Goal: Transaction & Acquisition: Purchase product/service

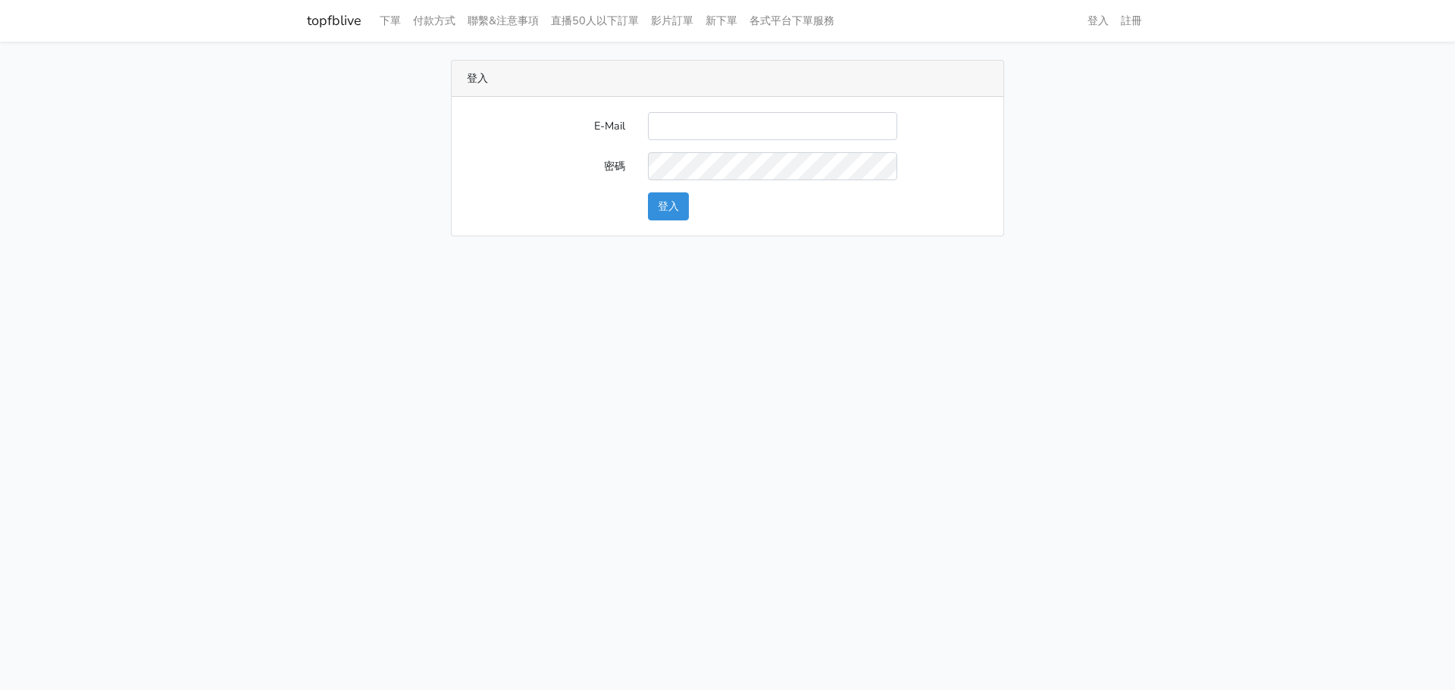
click at [721, 128] on input "E-Mail" at bounding box center [772, 126] width 249 height 28
type input "watin5408@gmail.com"
click at [668, 208] on button "登入" at bounding box center [668, 206] width 41 height 28
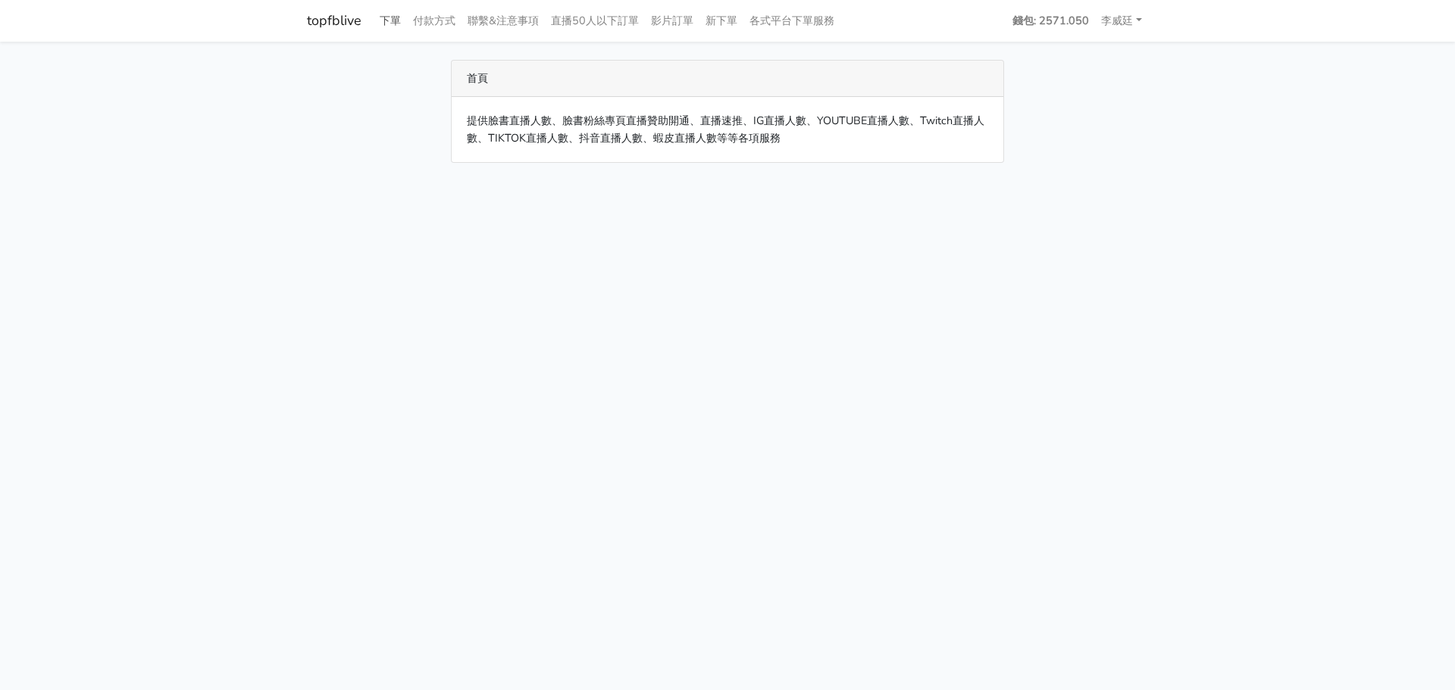
click at [391, 20] on link "下單" at bounding box center [390, 21] width 33 height 30
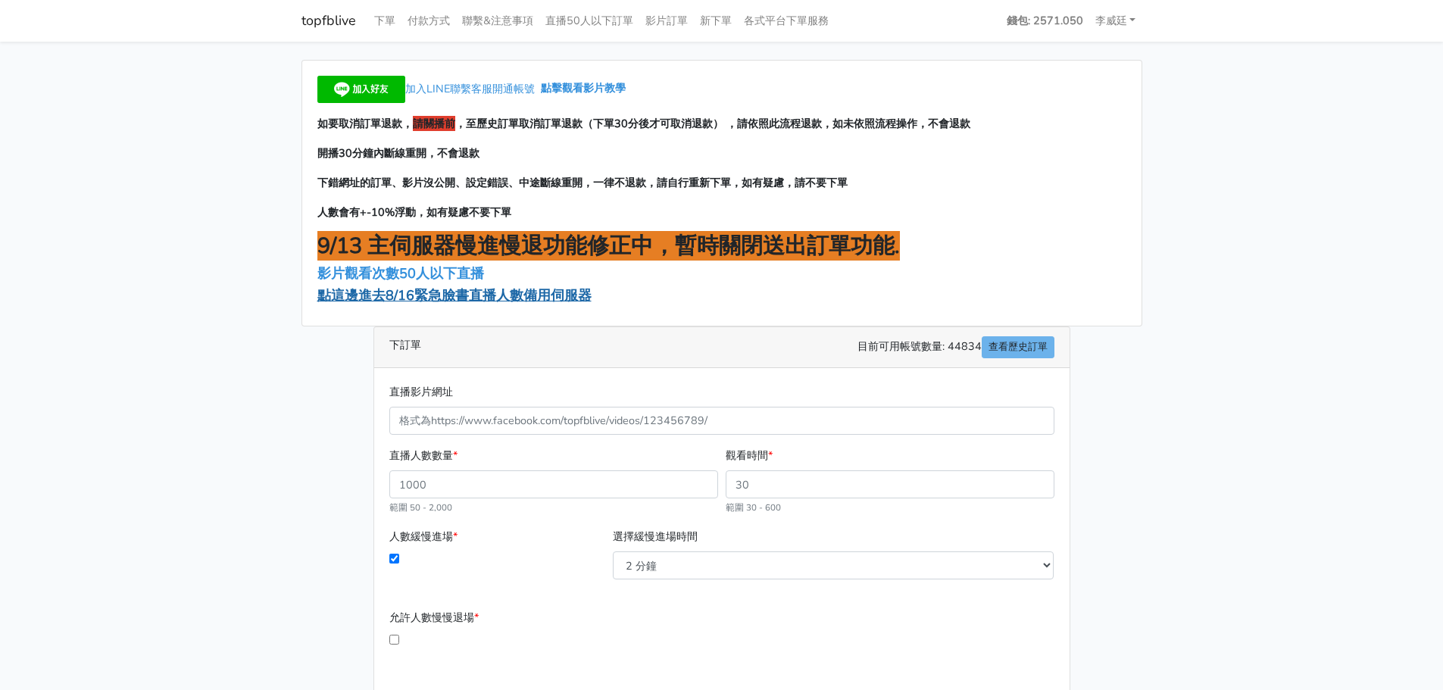
click at [411, 298] on span "點這邊進去8/16緊急臉書直播人數備用伺服器" at bounding box center [454, 295] width 274 height 18
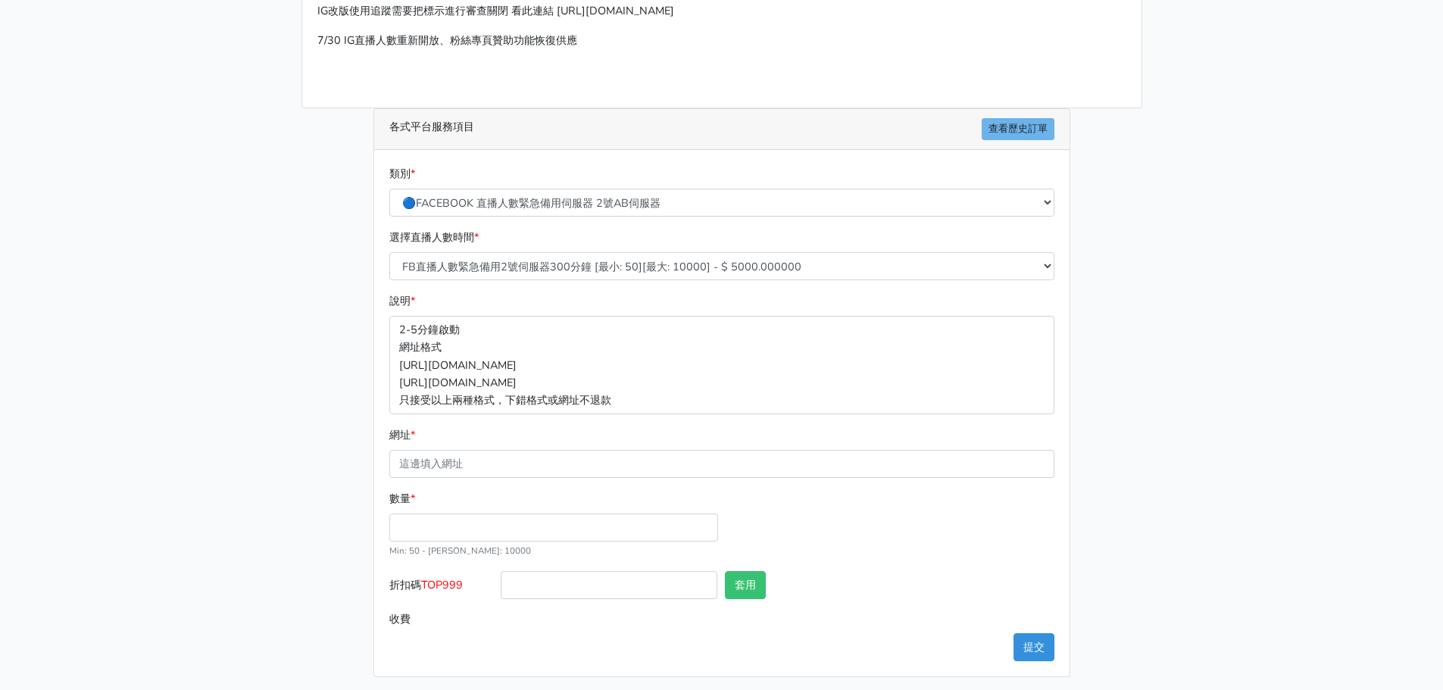
scroll to position [167, 0]
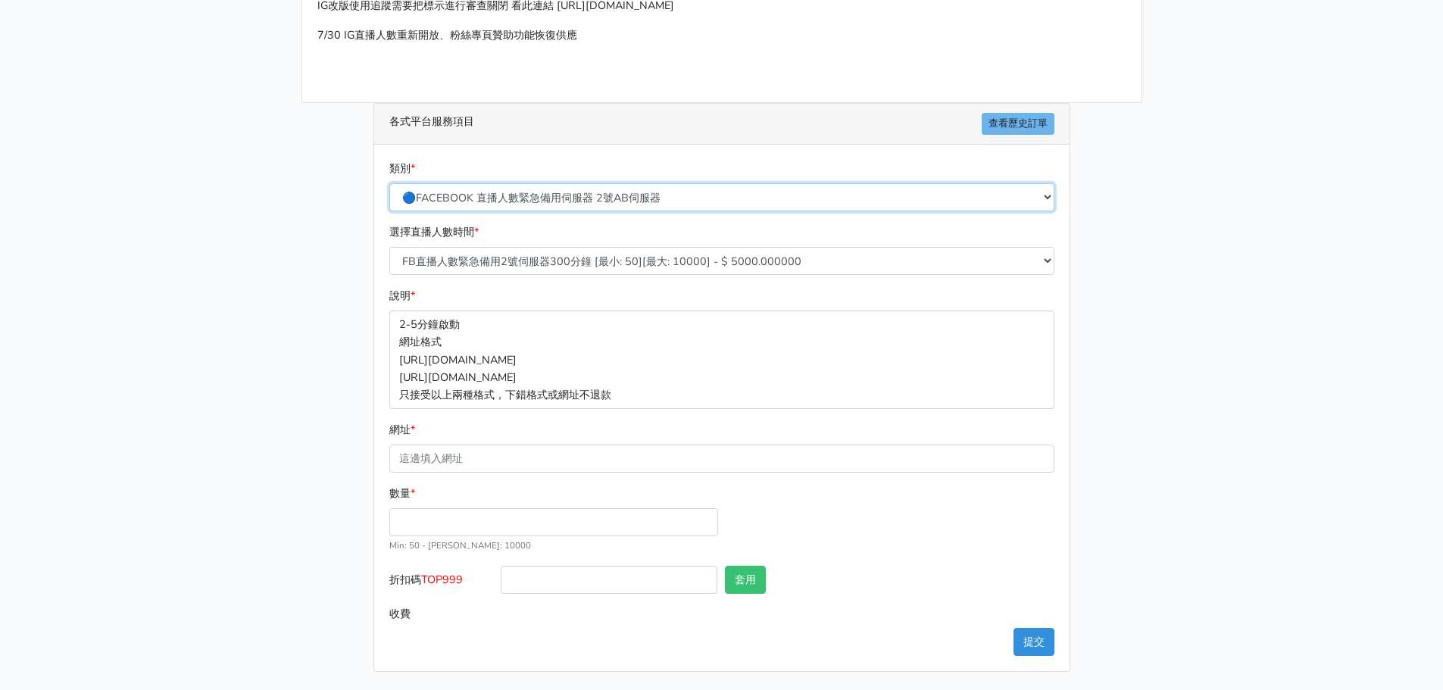
click at [581, 191] on select "🔵FACEBOOK 直播人數緊急備用伺服器 2號AB伺服器 🔵FACEBOOK 網軍專用貼文留言 安全保密 🔵9/30 FACEBOOK 直播人數緩慢進場緩慢…" at bounding box center [721, 197] width 665 height 28
select select "3/26熱門平台服務台灣粉絲IG YT FB TIKTOK"
click at [389, 201] on select "🔵FACEBOOK 直播人數緊急備用伺服器 2號AB伺服器 🔵FACEBOOK 網軍專用貼文留言 安全保密 🔵9/30 FACEBOOK 直播人數緩慢進場緩慢…" at bounding box center [721, 197] width 665 height 28
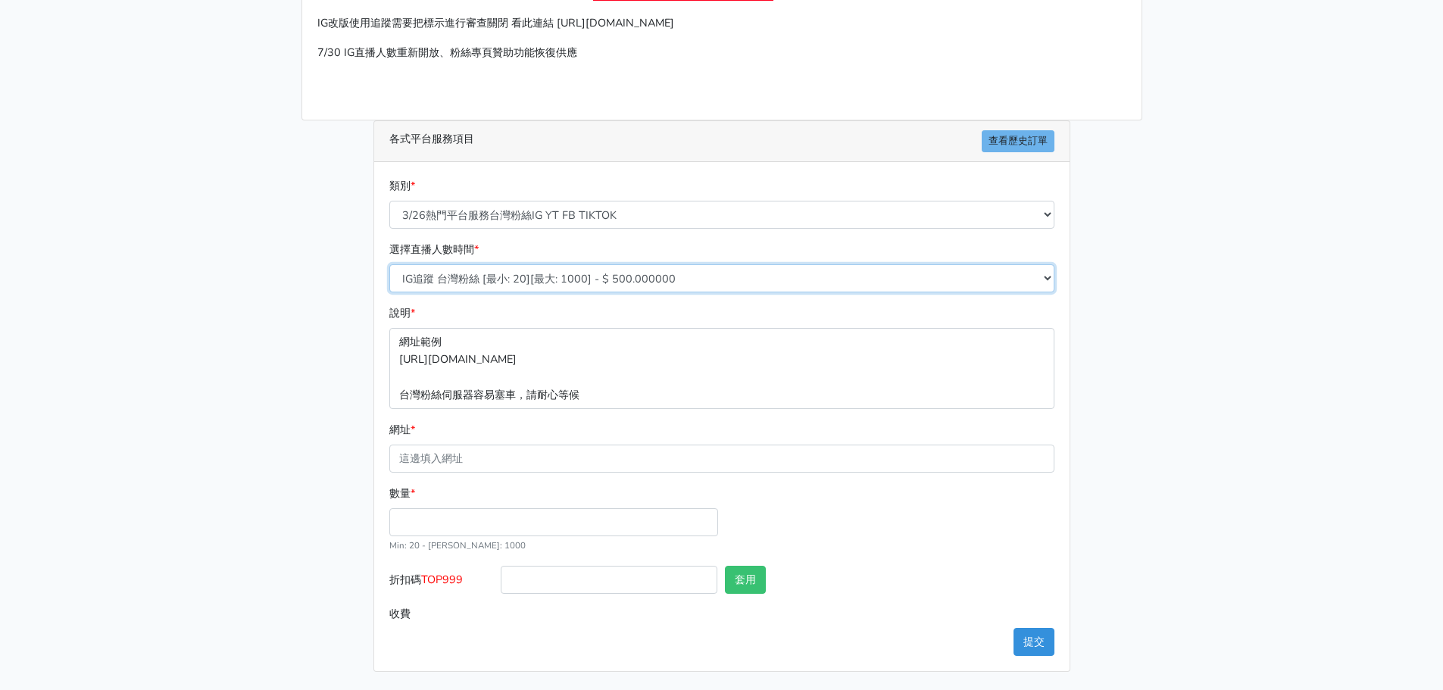
click at [480, 280] on select "IG追蹤 台灣粉絲 [最小: 20][最大: 1000] - $ 500.000000 IG愛心 台灣粉絲 [最小: 20][最大: 1000] - $ 35…" at bounding box center [721, 278] width 665 height 28
select select "667"
click at [389, 264] on select "IG追蹤 台灣粉絲 [最小: 20][最大: 1000] - $ 500.000000 IG愛心 台灣粉絲 [最小: 20][最大: 1000] - $ 35…" at bounding box center [721, 278] width 665 height 28
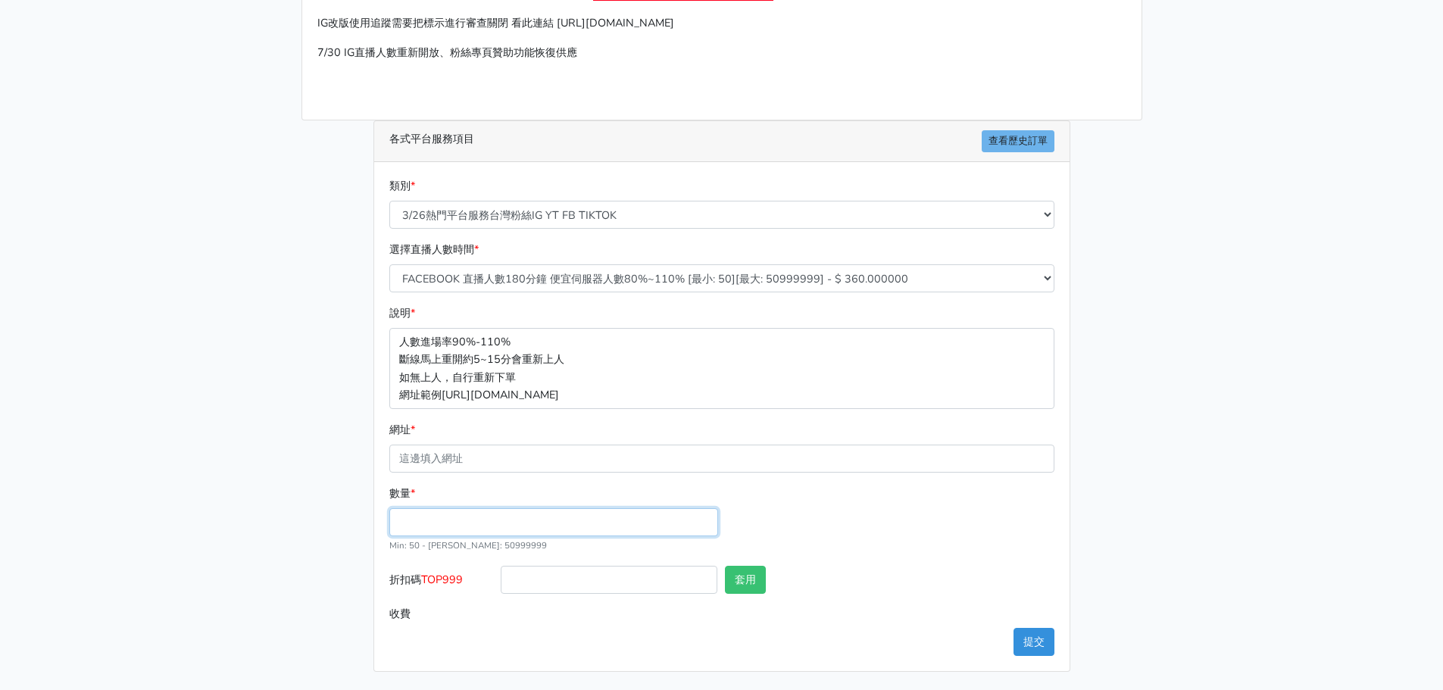
click at [445, 527] on input "數量 *" at bounding box center [553, 522] width 329 height 28
click at [446, 461] on input "網址 *" at bounding box center [721, 459] width 665 height 28
paste input "[URL][DOMAIN_NAME][DOMAIN_NAME]"
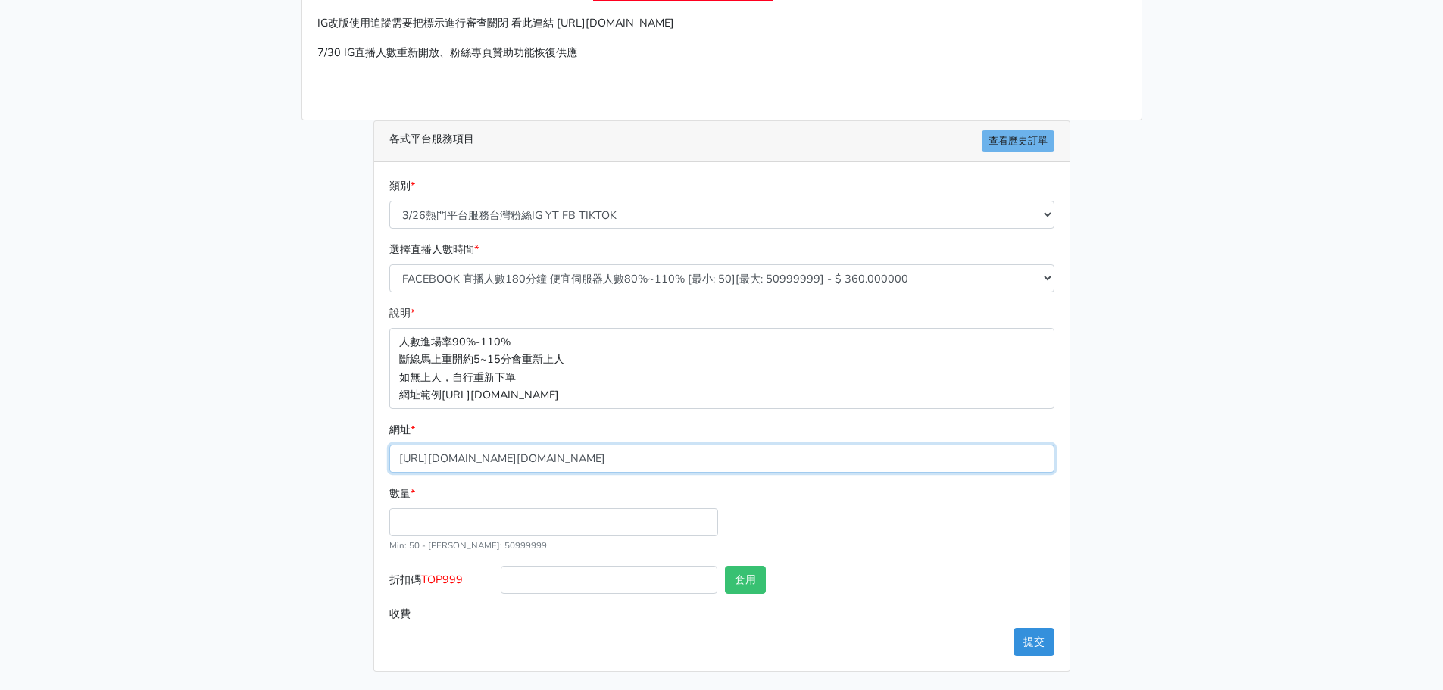
type input "[URL][DOMAIN_NAME][DOMAIN_NAME]"
click at [420, 515] on input "數量 *" at bounding box center [553, 522] width 329 height 28
type input "200"
type input "72.000"
drag, startPoint x: 468, startPoint y: 580, endPoint x: 427, endPoint y: 582, distance: 41.0
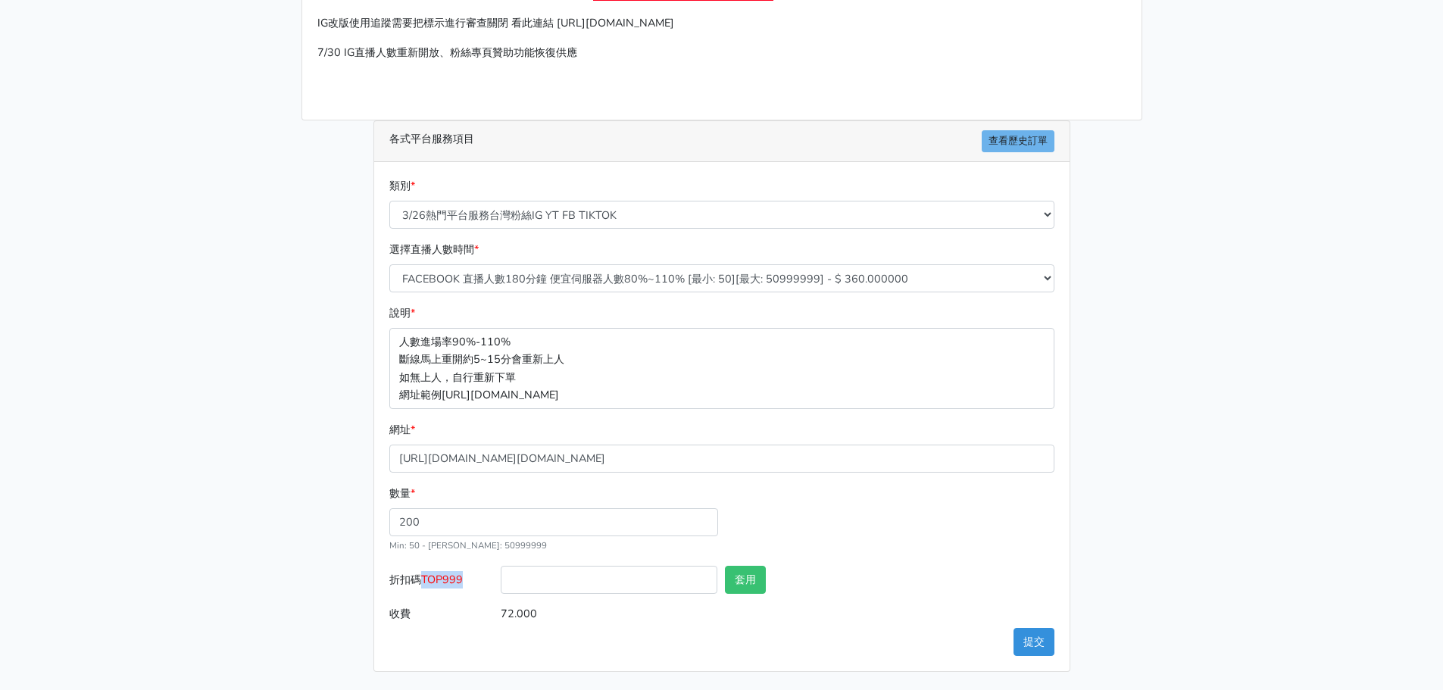
click at [427, 582] on label "折扣碼 TOP999" at bounding box center [442, 583] width 112 height 34
copy span "TOP999"
click at [588, 574] on input "折扣碼 TOP999" at bounding box center [609, 580] width 217 height 28
paste input "TOP999"
type input "TOP999"
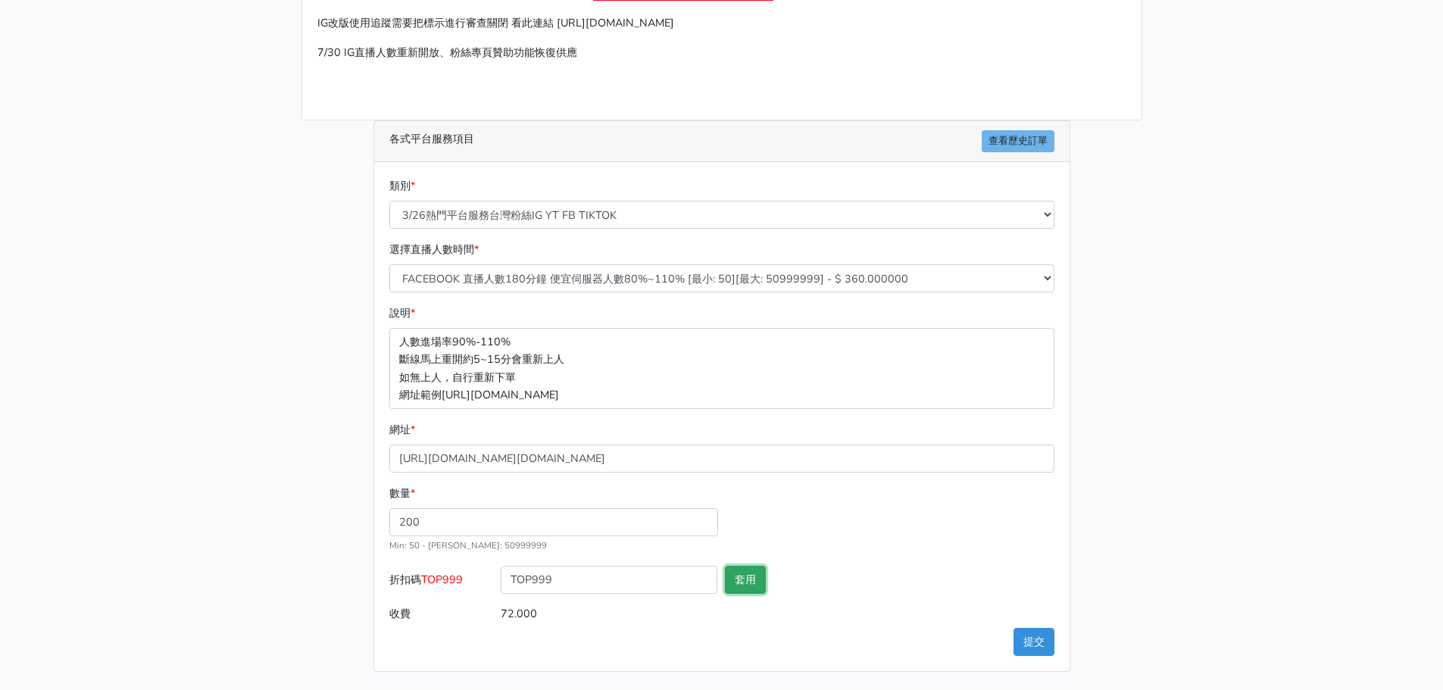
click at [750, 572] on button "套用" at bounding box center [745, 580] width 41 height 28
type input "套用失敗"
click at [1026, 645] on button "提交" at bounding box center [1034, 642] width 41 height 28
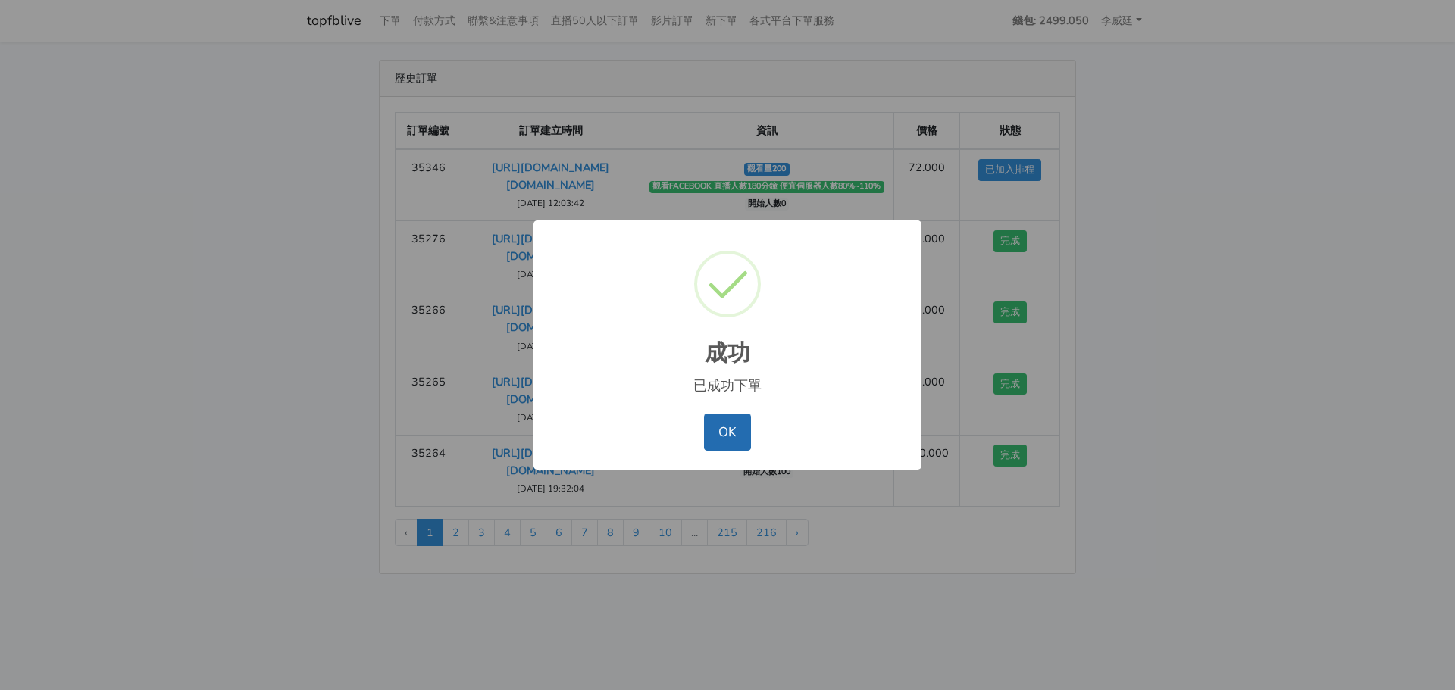
click at [729, 433] on button "OK" at bounding box center [727, 432] width 46 height 36
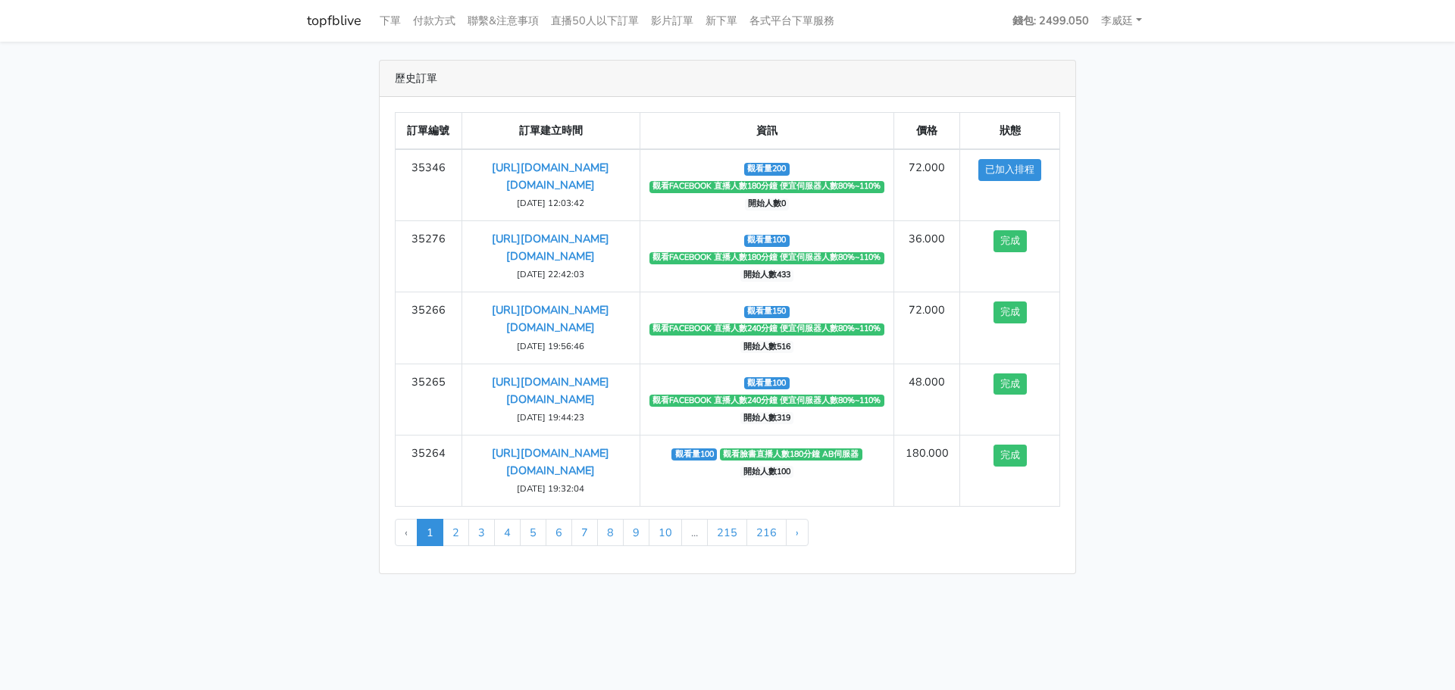
click at [292, 243] on main "歷史訂單 訂單編號 訂單建立時間 資訊 價格 狀態 35346 https://www.facebook.com/applestarry.shop/video…" at bounding box center [727, 317] width 1455 height 551
click at [389, 20] on link "下單" at bounding box center [390, 21] width 33 height 30
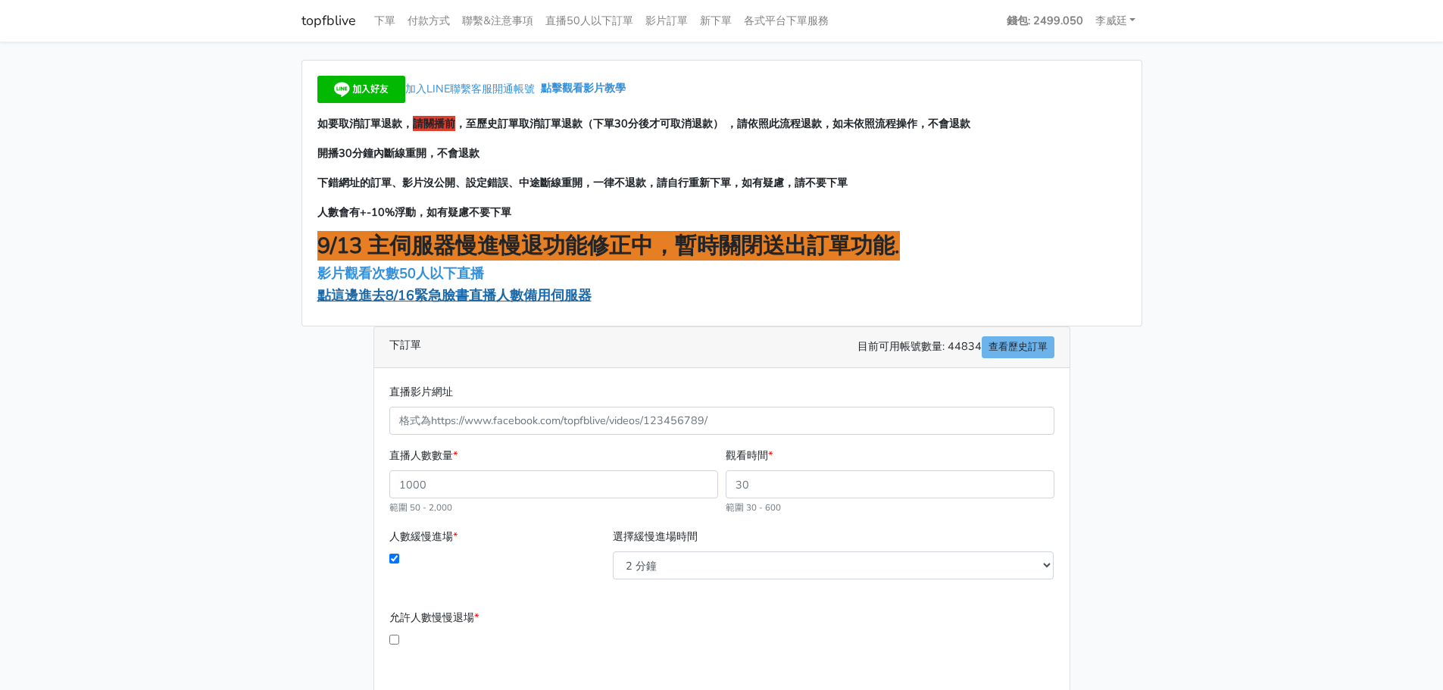
click at [426, 298] on span "點這邊進去8/16緊急臉書直播人數備用伺服器" at bounding box center [454, 295] width 274 height 18
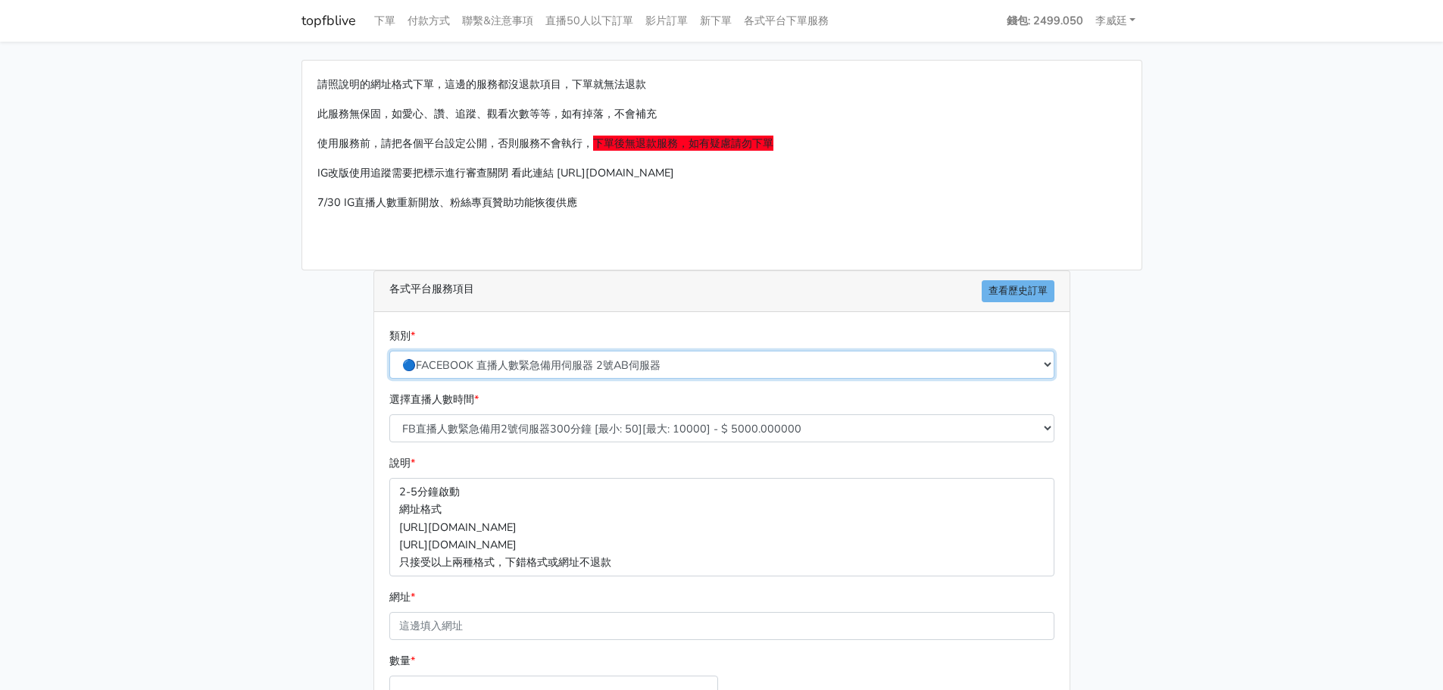
click at [540, 364] on select "🔵FACEBOOK 直播人數緊急備用伺服器 2號AB伺服器 🔵FACEBOOK 網軍專用貼文留言 安全保密 🔵9/30 FACEBOOK 直播人數緩慢進場緩慢…" at bounding box center [721, 365] width 665 height 28
select select "3/26熱門平台服務台灣粉絲IG YT FB TIKTOK"
click at [389, 351] on select "🔵FACEBOOK 直播人數緊急備用伺服器 2號AB伺服器 🔵FACEBOOK 網軍專用貼文留言 安全保密 🔵9/30 FACEBOOK 直播人數緩慢進場緩慢…" at bounding box center [721, 365] width 665 height 28
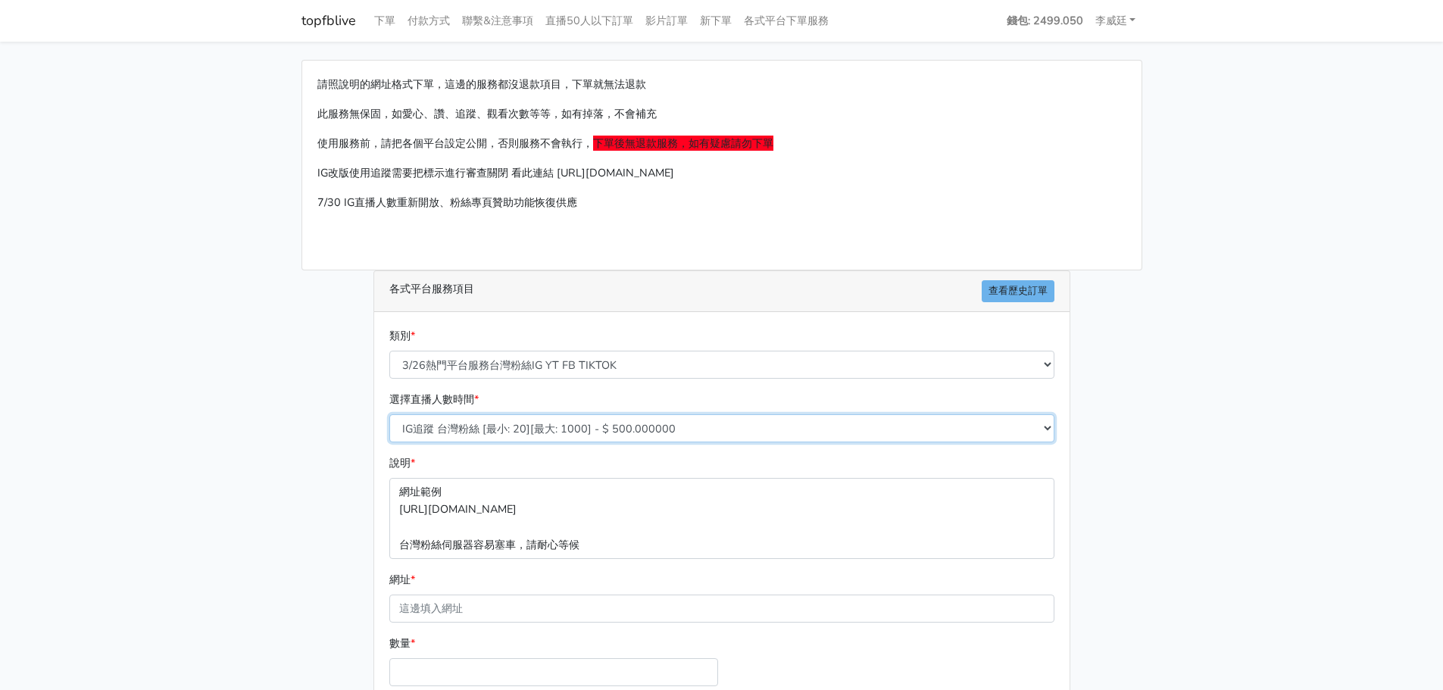
click at [506, 432] on select "IG追蹤 台灣粉絲 [最小: 20][最大: 1000] - $ 500.000000 IG愛心 台灣粉絲 [最小: 20][最大: 1000] - $ 35…" at bounding box center [721, 428] width 665 height 28
select select "667"
click at [389, 414] on select "IG追蹤 台灣粉絲 [最小: 20][最大: 1000] - $ 500.000000 IG愛心 台灣粉絲 [最小: 20][最大: 1000] - $ 35…" at bounding box center [721, 428] width 665 height 28
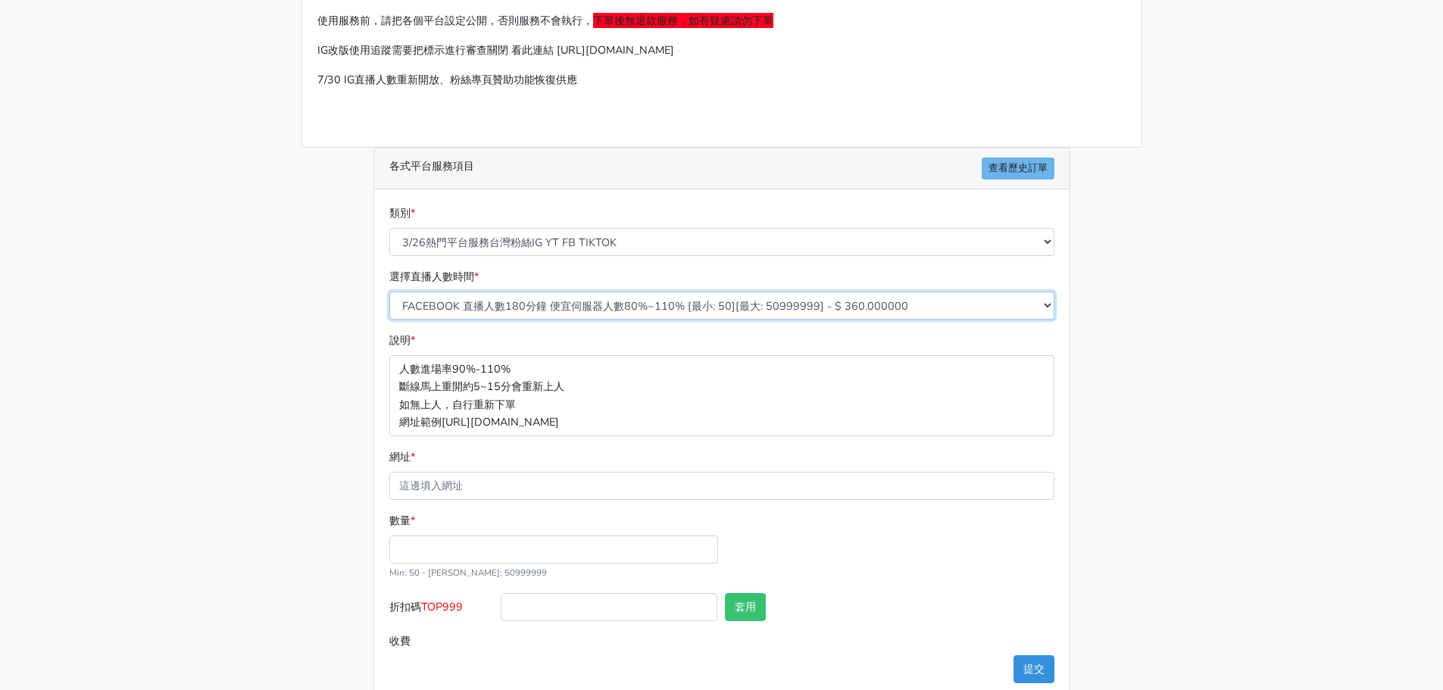
scroll to position [150, 0]
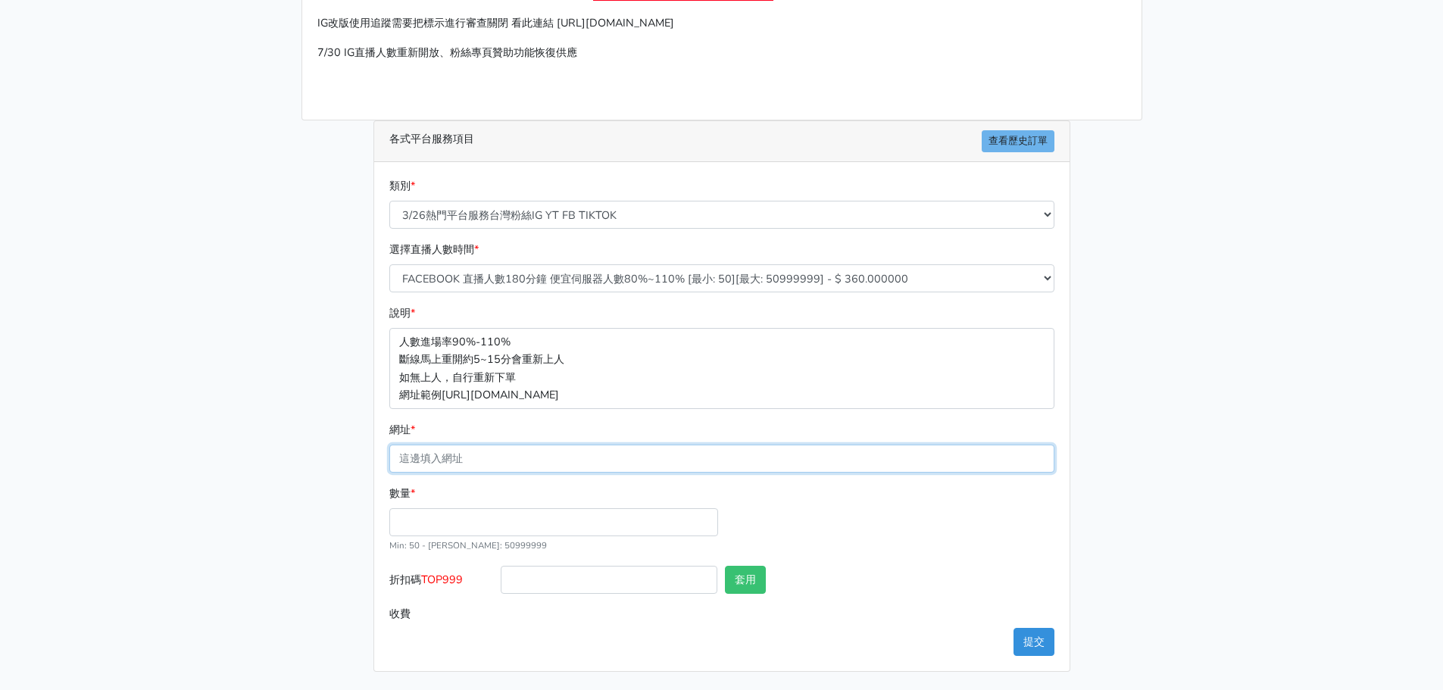
click at [442, 457] on input "網址 *" at bounding box center [721, 459] width 665 height 28
paste input "TOP999"
drag, startPoint x: 333, startPoint y: 446, endPoint x: 258, endPoint y: 430, distance: 75.9
click at [258, 430] on main "請照說明的網址格式下單，這邊的服務都沒退款項目，下單就無法退款 此服務無保固，如愛心、讚、追蹤、觀看次數等等，如有掉落，不會補充 使用服務前，請把各個平台設定…" at bounding box center [721, 291] width 1443 height 799
click at [467, 456] on input "TOP999" at bounding box center [721, 459] width 665 height 28
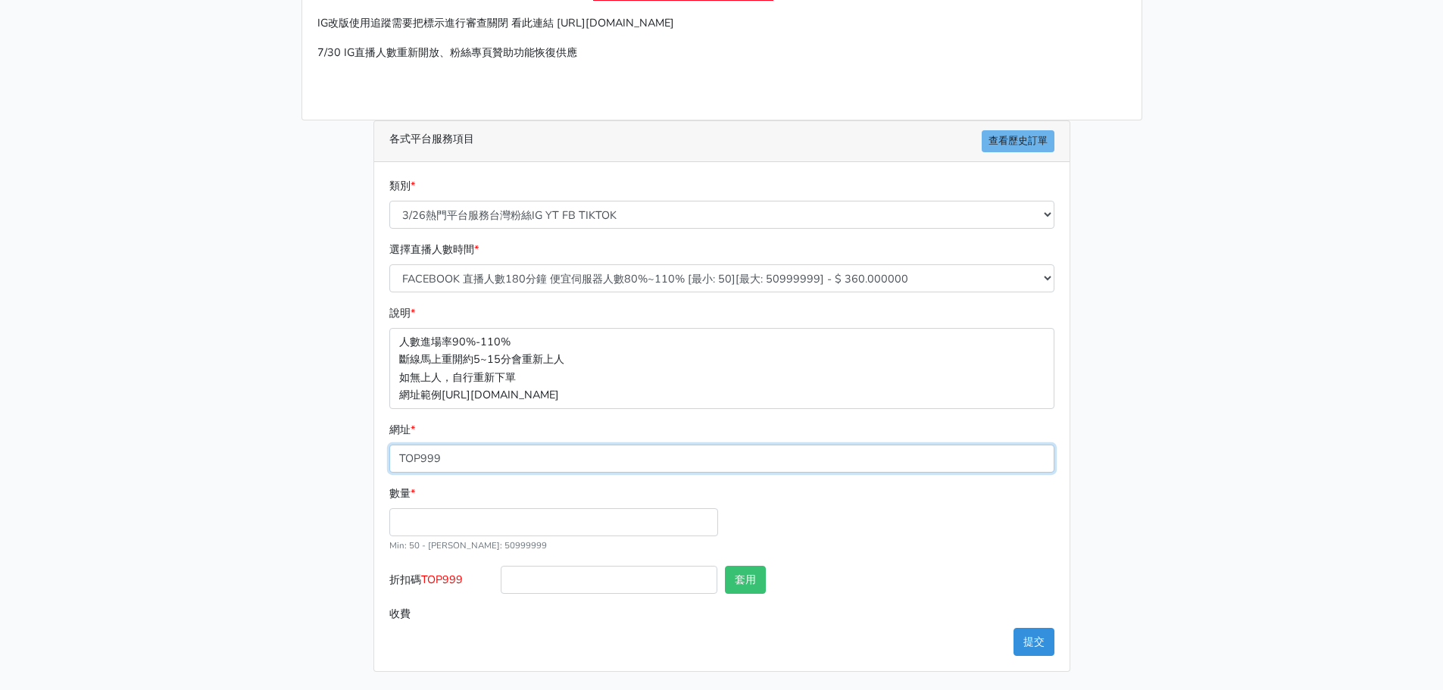
drag, startPoint x: 499, startPoint y: 459, endPoint x: 165, endPoint y: 459, distance: 333.4
click at [165, 459] on main "請照說明的網址格式下單，這邊的服務都沒退款項目，下單就無法退款 此服務無保固，如愛心、讚、追蹤、觀看次數等等，如有掉落，不會補充 使用服務前，請把各個平台設定…" at bounding box center [721, 291] width 1443 height 799
paste input "[URL][DOMAIN_NAME][DOMAIN_NAME]"
type input "[URL][DOMAIN_NAME][DOMAIN_NAME]"
click at [421, 523] on input "數量 *" at bounding box center [553, 522] width 329 height 28
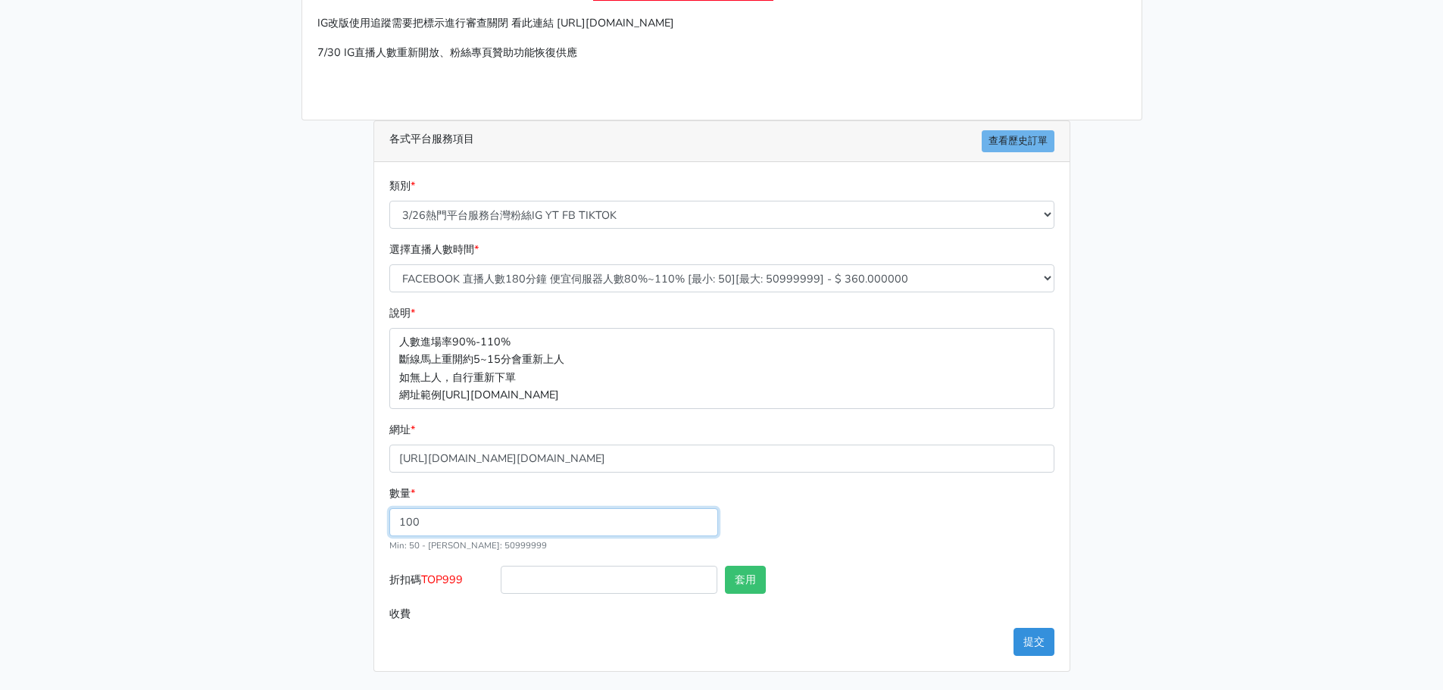
type input "100"
type input "36.000"
drag, startPoint x: 461, startPoint y: 581, endPoint x: 425, endPoint y: 578, distance: 36.5
click at [425, 578] on label "折扣碼 TOP999" at bounding box center [442, 583] width 112 height 34
copy span "TOP999"
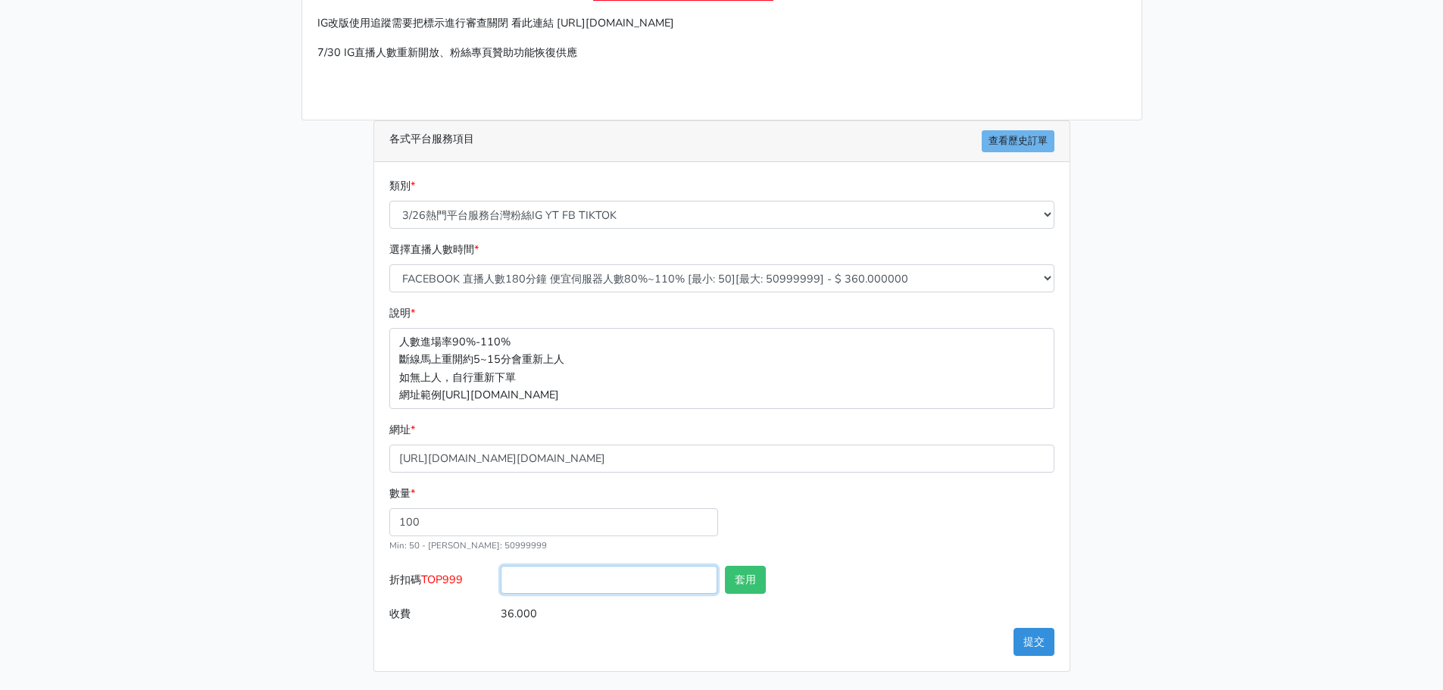
click at [558, 580] on input "折扣碼 TOP999" at bounding box center [609, 580] width 217 height 28
paste input "TOP999"
type input "TOP999"
click at [752, 588] on button "套用" at bounding box center [745, 580] width 41 height 28
type input "套用失敗"
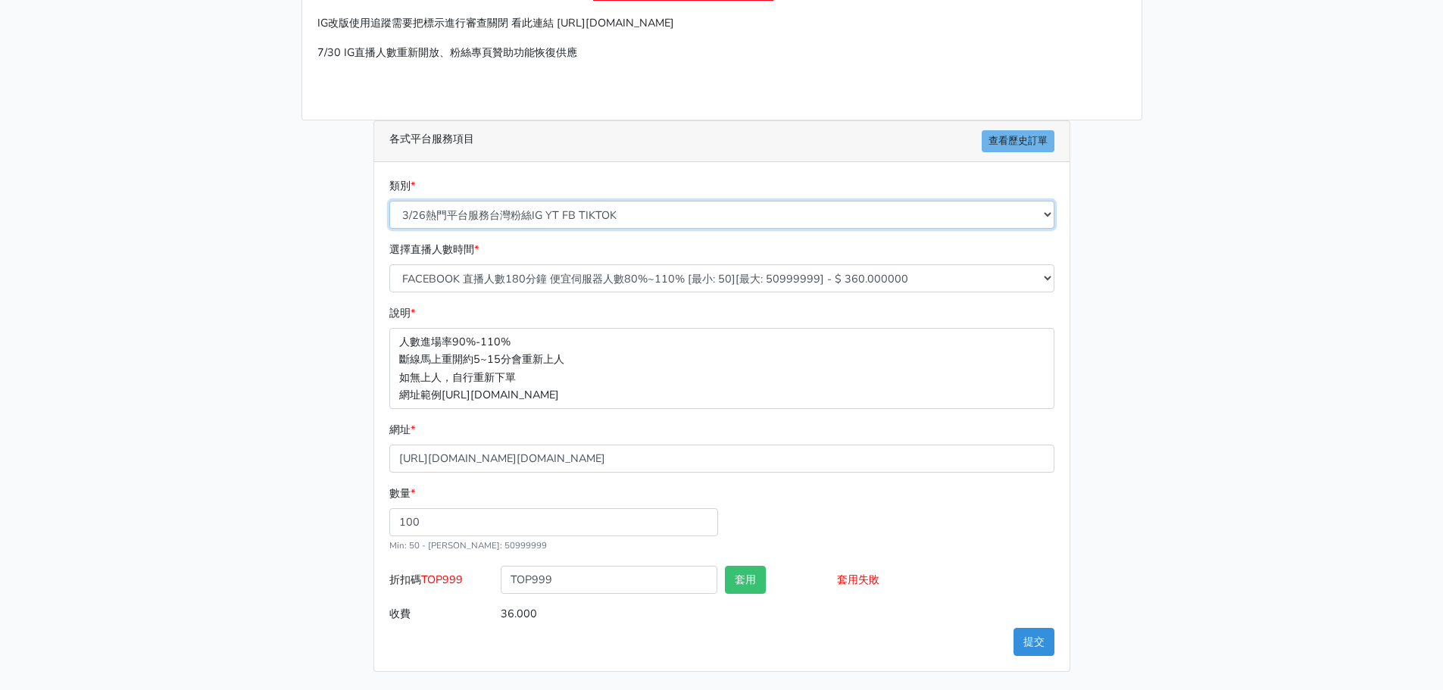
click at [562, 214] on select "🔵FACEBOOK 直播人數緊急備用伺服器 2號AB伺服器 🔵FACEBOOK 網軍專用貼文留言 安全保密 🔵9/30 FACEBOOK 直播人數緩慢進場緩慢…" at bounding box center [721, 215] width 665 height 28
select select "🔵FACEBOOK 直播人數 AB伺服器"
click at [389, 201] on select "🔵FACEBOOK 直播人數緊急備用伺服器 2號AB伺服器 🔵FACEBOOK 網軍專用貼文留言 安全保密 🔵9/30 FACEBOOK 直播人數緩慢進場緩慢…" at bounding box center [721, 215] width 665 height 28
type input "60.000"
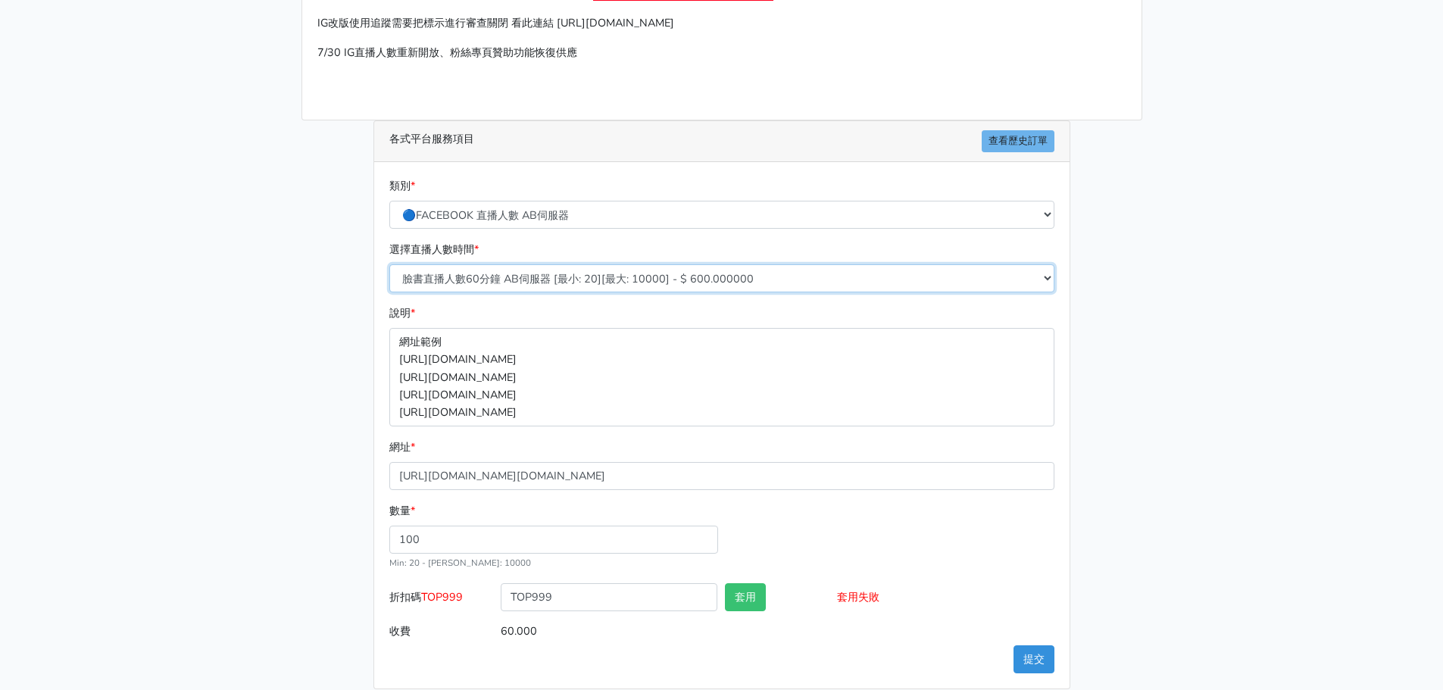
click at [556, 280] on select "臉書直播人數60分鐘 AB伺服器 [最小: 20][最大: 10000] - $ 600.000000 臉書直播人數90分鐘 AB伺服器 [最小: 20][最…" at bounding box center [721, 278] width 665 height 28
select select "610"
click at [389, 264] on select "臉書直播人數60分鐘 AB伺服器 [最小: 20][最大: 10000] - $ 600.000000 臉書直播人數90分鐘 AB伺服器 [最小: 20][最…" at bounding box center [721, 278] width 665 height 28
type input "180.000"
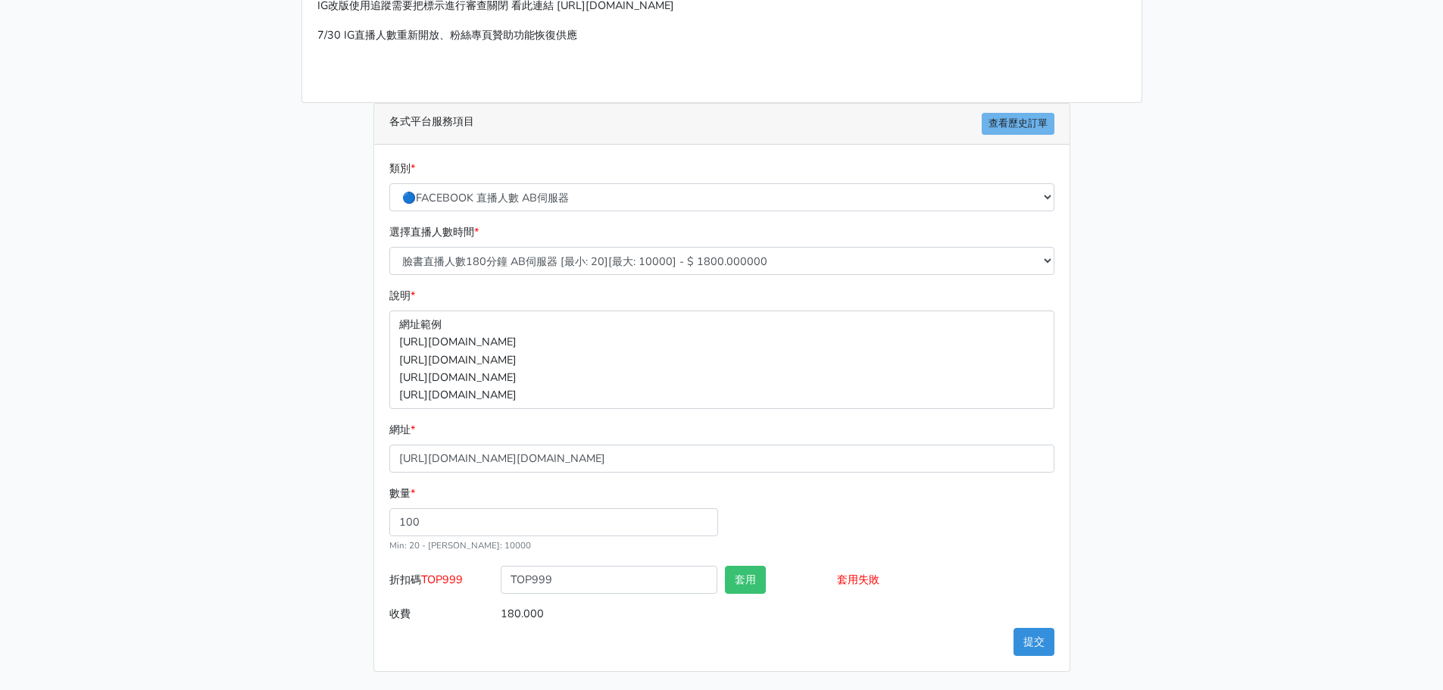
click at [300, 314] on div "請照說明的網址格式下單，這邊的服務都沒退款項目，下單就無法退款 此服務無保固，如愛心、讚、追蹤、觀看次數等等，如有掉落，不會補充 使用服務前，請把各個平台設定…" at bounding box center [722, 282] width 864 height 780
click at [537, 200] on select "🔵FACEBOOK 直播人數緊急備用伺服器 2號AB伺服器 🔵FACEBOOK 網軍專用貼文留言 安全保密 🔵9/30 FACEBOOK 直播人數緩慢進場緩慢…" at bounding box center [721, 197] width 665 height 28
select select "3/26熱門平台服務台灣粉絲IG YT FB TIKTOK"
click at [389, 201] on select "🔵FACEBOOK 直播人數緊急備用伺服器 2號AB伺服器 🔵FACEBOOK 網軍專用貼文留言 安全保密 🔵9/30 FACEBOOK 直播人數緩慢進場緩慢…" at bounding box center [721, 197] width 665 height 28
type input "50.000"
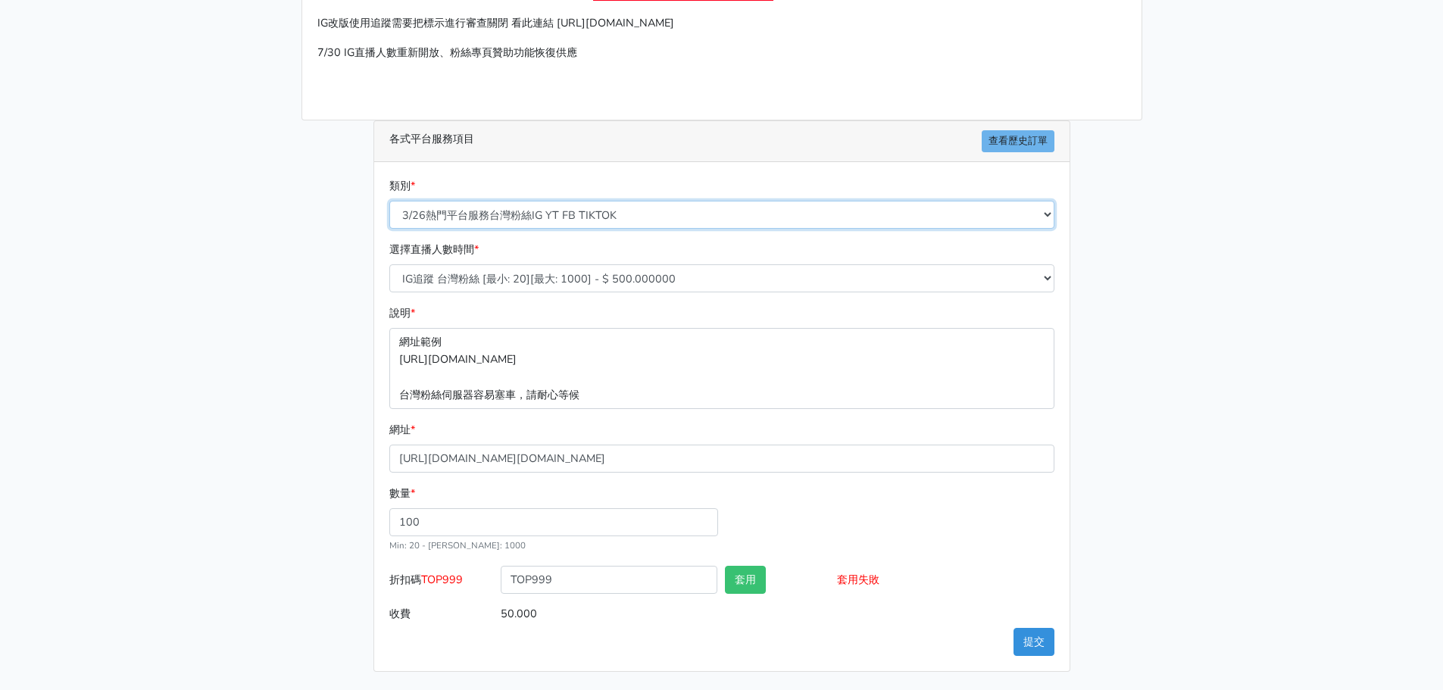
scroll to position [150, 0]
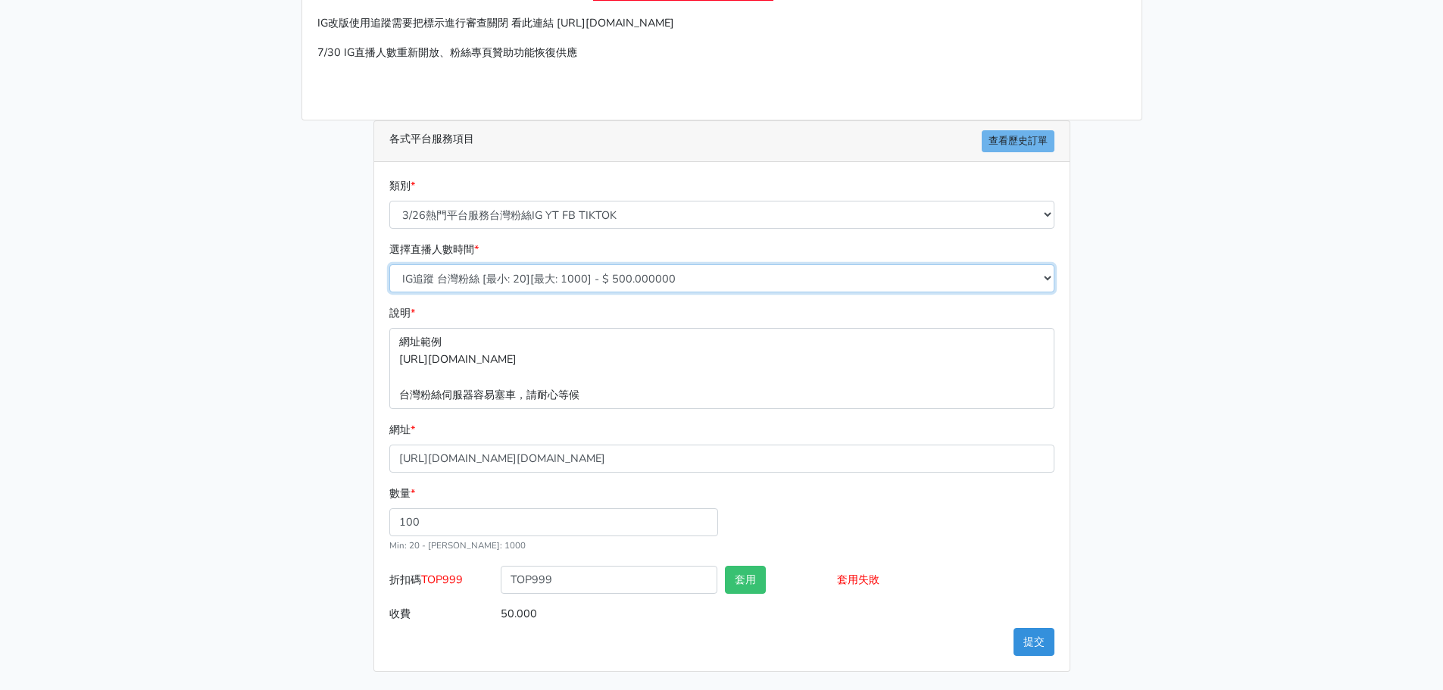
click at [487, 280] on select "IG追蹤 台灣粉絲 [最小: 20][最大: 1000] - $ 500.000000 IG愛心 台灣粉絲 [最小: 20][最大: 1000] - $ 35…" at bounding box center [721, 278] width 665 height 28
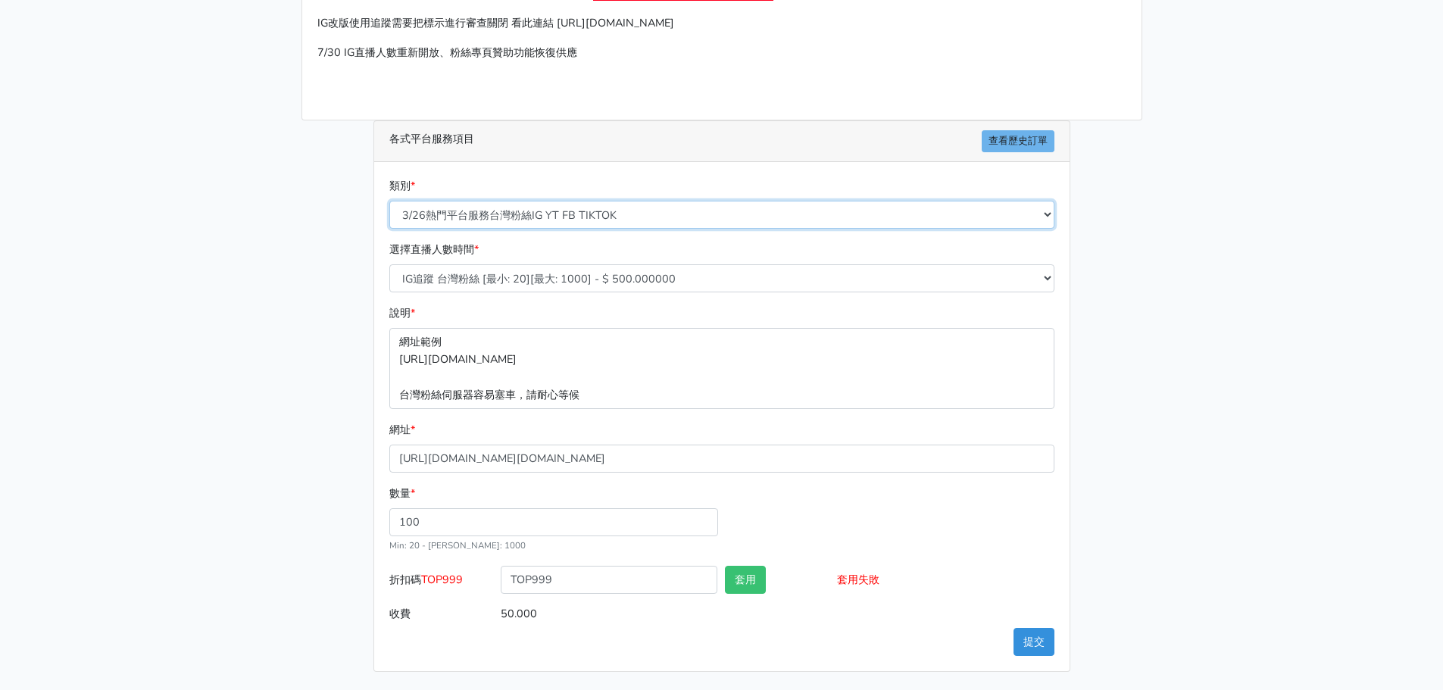
click at [521, 206] on select "🔵FACEBOOK 直播人數緊急備用伺服器 2號AB伺服器 🔵FACEBOOK 網軍專用貼文留言 安全保密 🔵9/30 FACEBOOK 直播人數緩慢進場緩慢…" at bounding box center [721, 215] width 665 height 28
click at [389, 201] on select "🔵FACEBOOK 直播人數緊急備用伺服器 2號AB伺服器 🔵FACEBOOK 網軍專用貼文留言 安全保密 🔵9/30 FACEBOOK 直播人數緩慢進場緩慢…" at bounding box center [721, 215] width 665 height 28
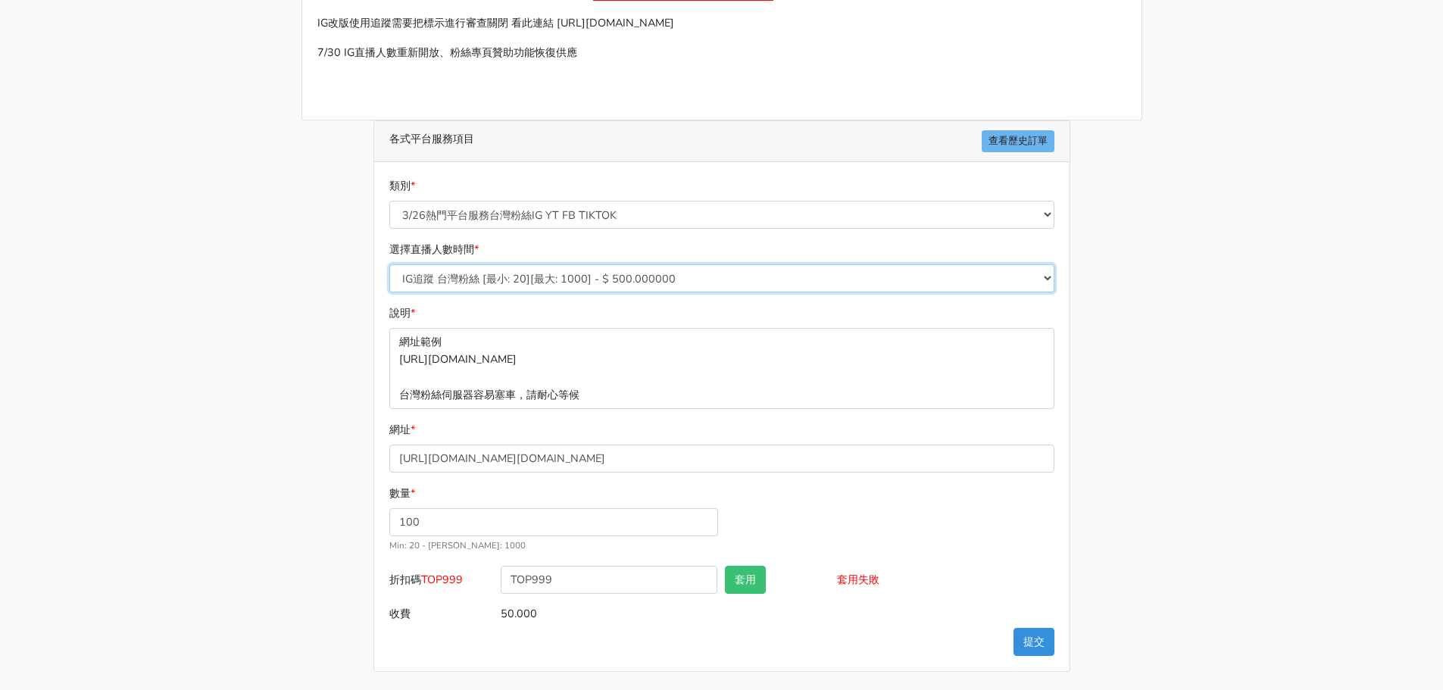
click at [474, 279] on select "IG追蹤 台灣粉絲 [最小: 20][最大: 1000] - $ 500.000000 IG愛心 台灣粉絲 [最小: 20][最大: 1000] - $ 35…" at bounding box center [721, 278] width 665 height 28
select select "669"
click at [389, 264] on select "IG追蹤 台灣粉絲 [最小: 20][最大: 1000] - $ 500.000000 IG愛心 台灣粉絲 [最小: 20][最大: 1000] - $ 35…" at bounding box center [721, 278] width 665 height 28
type input "48.000"
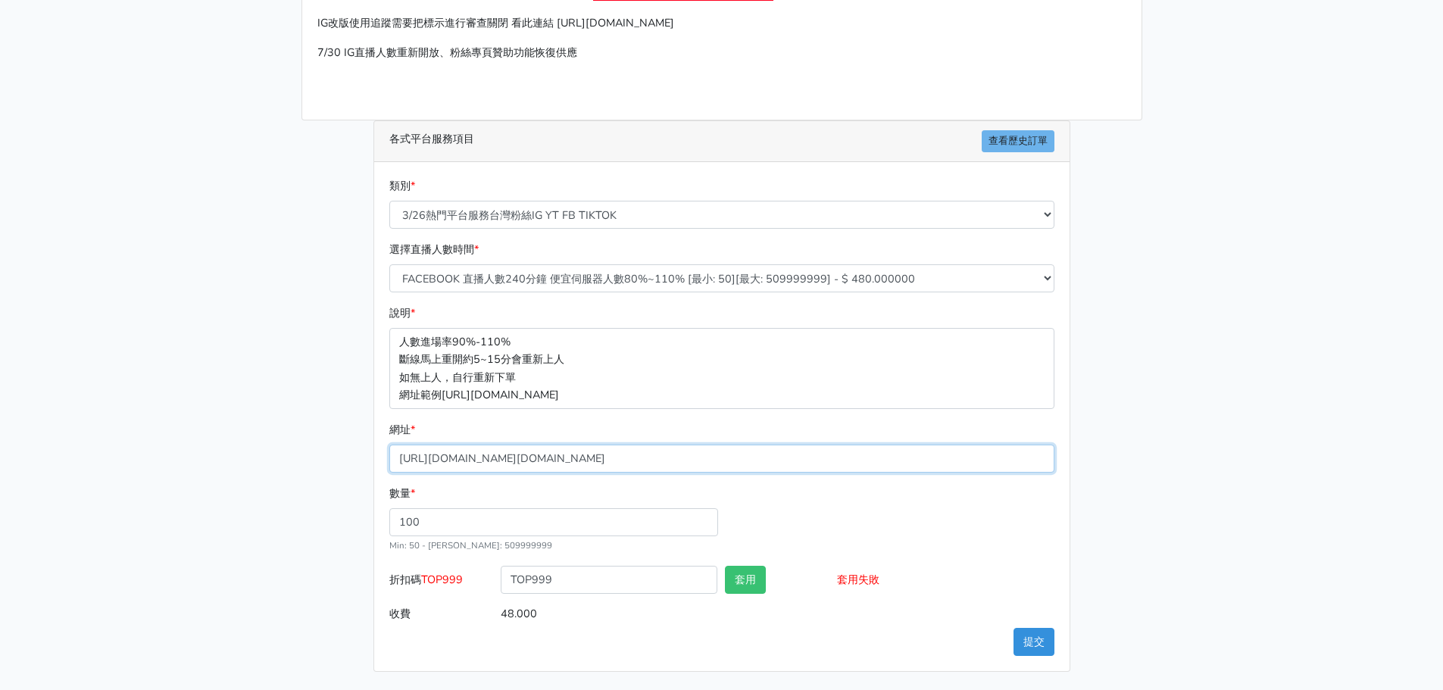
drag, startPoint x: 597, startPoint y: 458, endPoint x: -30, endPoint y: 453, distance: 626.6
click at [0, 453] on html "topfblive 下單 付款方式 聯繫&注意事項 直播50人以下訂單 影片訂單 新下單 各式平台下單服務 錢包: 2499.050" at bounding box center [721, 270] width 1443 height 840
click at [784, 463] on input "[URL][DOMAIN_NAME][DOMAIN_NAME]" at bounding box center [721, 459] width 665 height 28
drag, startPoint x: 339, startPoint y: 447, endPoint x: -23, endPoint y: 446, distance: 362.2
click at [0, 446] on html "topfblive 下單 付款方式 聯繫&注意事項 直播50人以下訂單 影片訂單 新下單 各式平台下單服務 錢包: 2499.050" at bounding box center [721, 270] width 1443 height 840
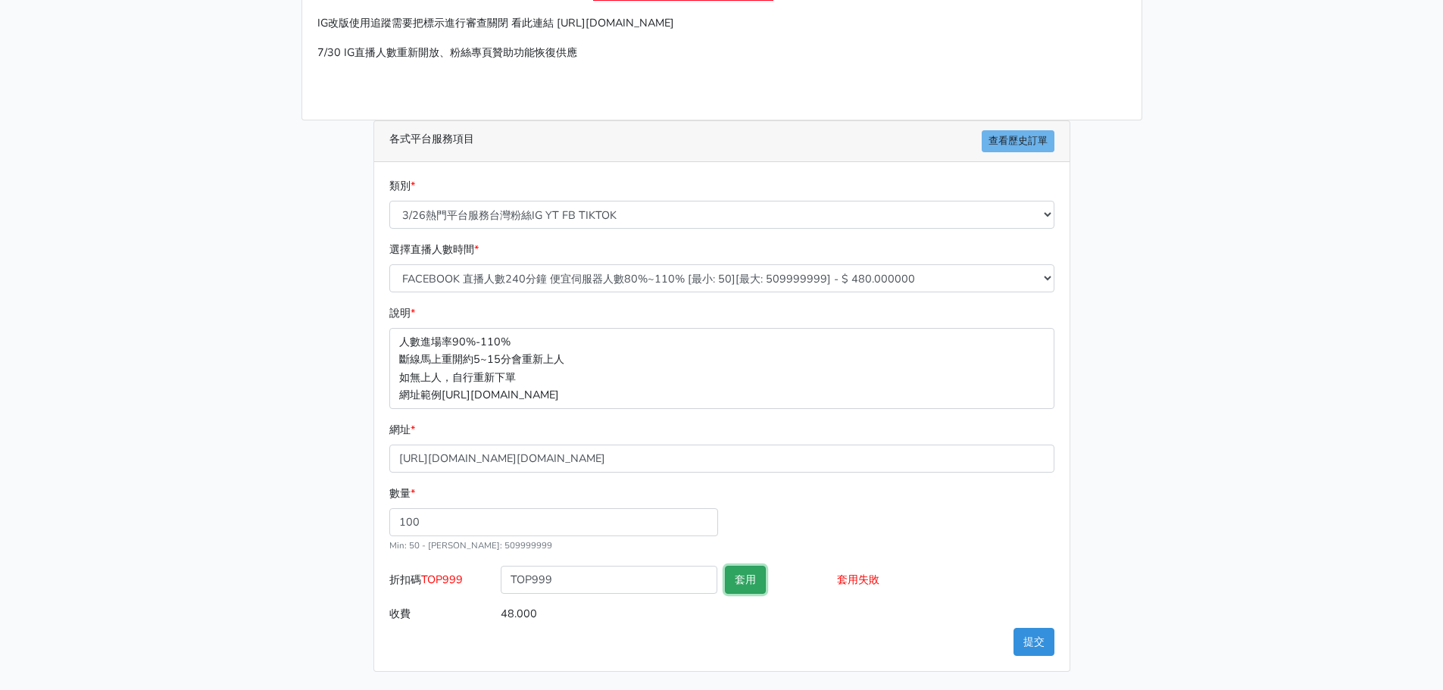
click at [737, 579] on button "套用" at bounding box center [745, 580] width 41 height 28
drag, startPoint x: 364, startPoint y: 521, endPoint x: 299, endPoint y: 521, distance: 65.2
click at [299, 521] on div "請照說明的網址格式下單，這邊的服務都沒退款項目，下單就無法退款 此服務無保固，如愛心、讚、追蹤、觀看次數等等，如有掉落，不會補充 使用服務前，請把各個平台設定…" at bounding box center [722, 291] width 864 height 762
type input "150"
type input "72.000"
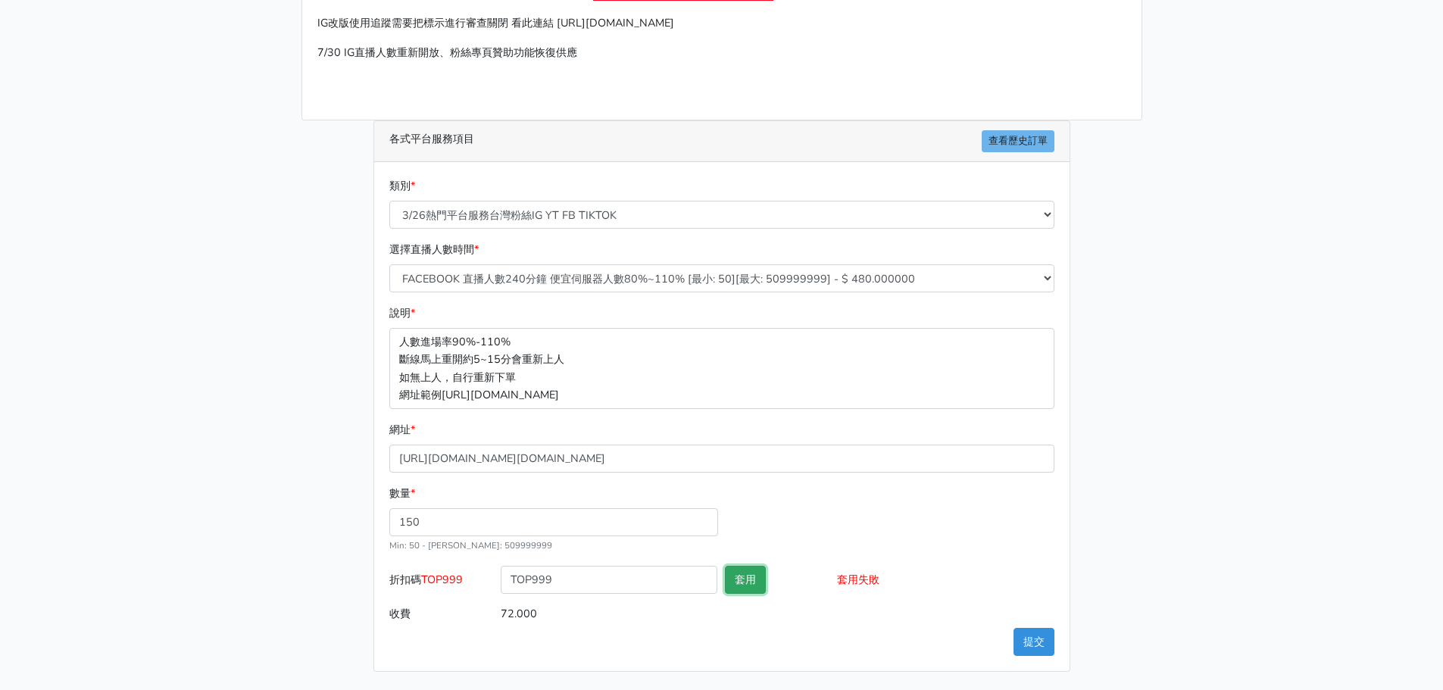
click at [741, 580] on button "套用" at bounding box center [745, 580] width 41 height 28
click at [1034, 640] on button "提交" at bounding box center [1034, 642] width 41 height 28
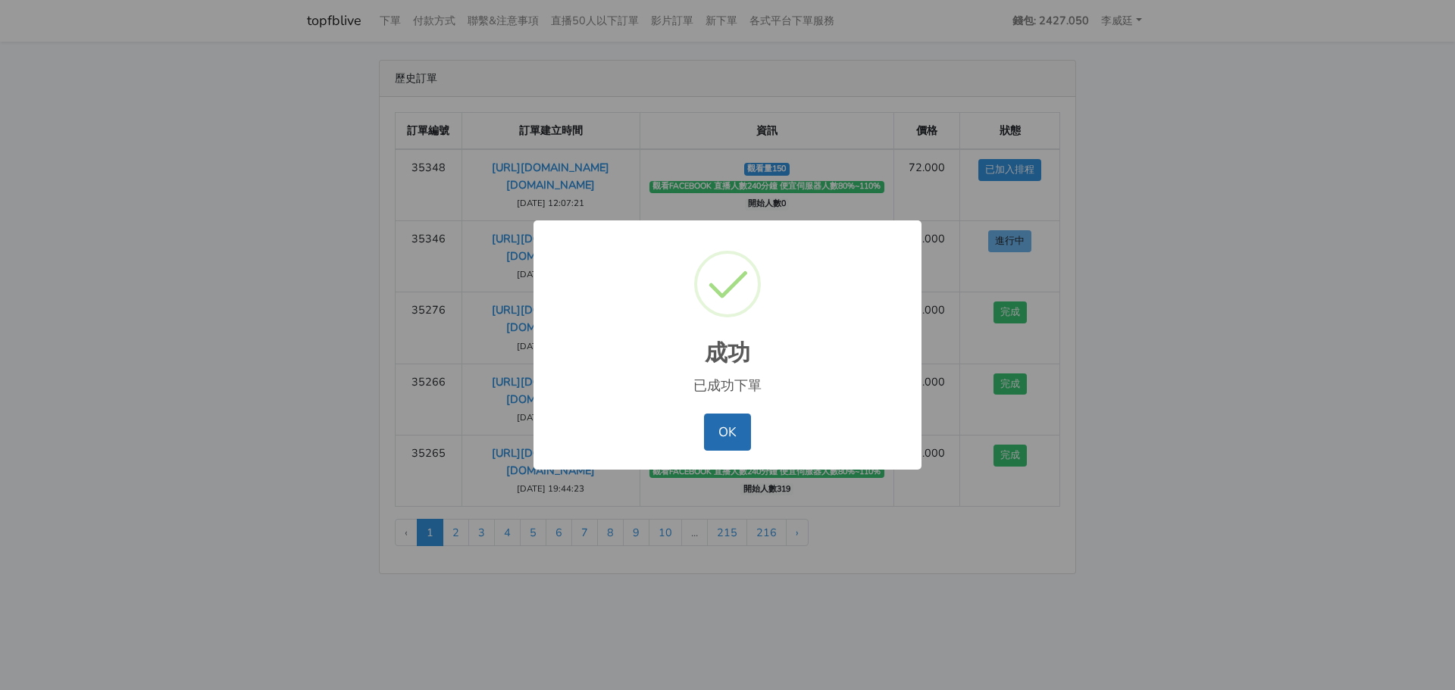
click at [740, 434] on button "OK" at bounding box center [727, 432] width 46 height 36
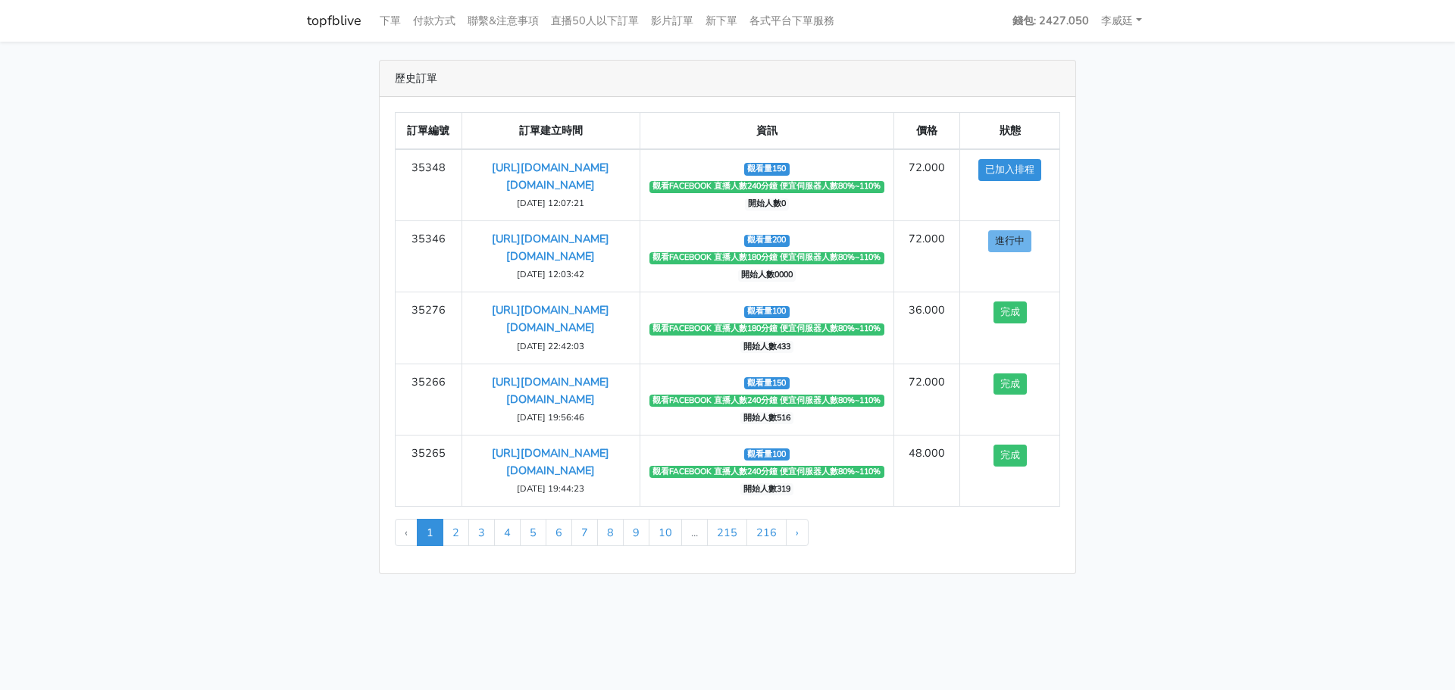
click at [248, 205] on main "歷史訂單 訂單編號 訂單建立時間 資訊 價格 狀態 35348 [URL][DOMAIN_NAME][DOMAIN_NAME] 1" at bounding box center [727, 317] width 1455 height 551
